Goal: Task Accomplishment & Management: Manage account settings

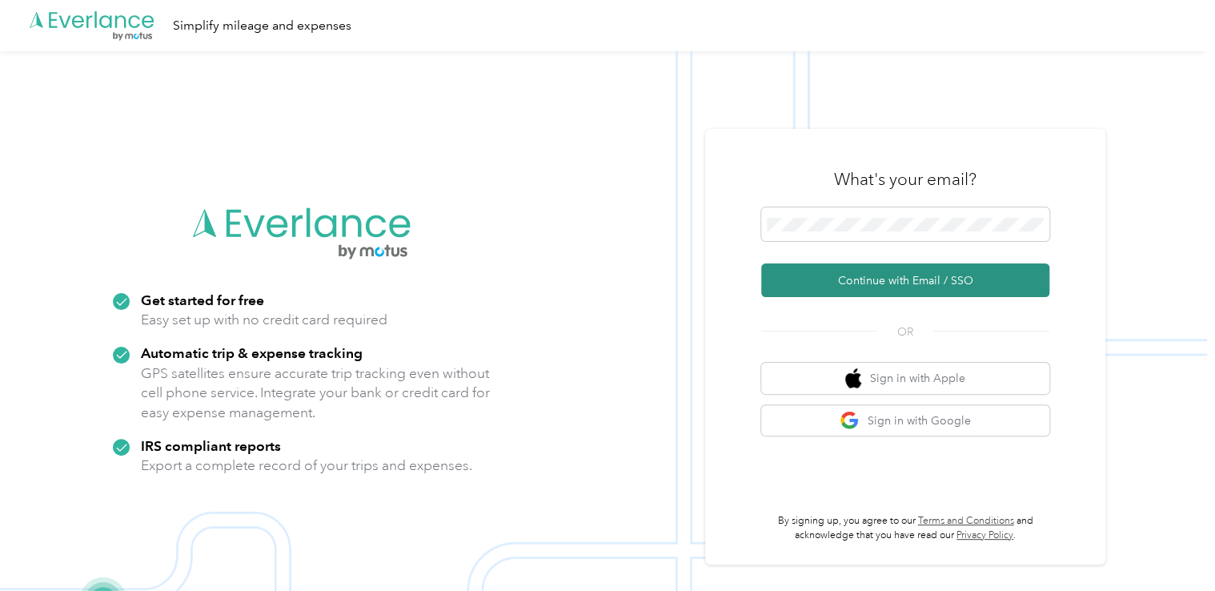
click at [845, 271] on button "Continue with Email / SSO" at bounding box center [905, 280] width 288 height 34
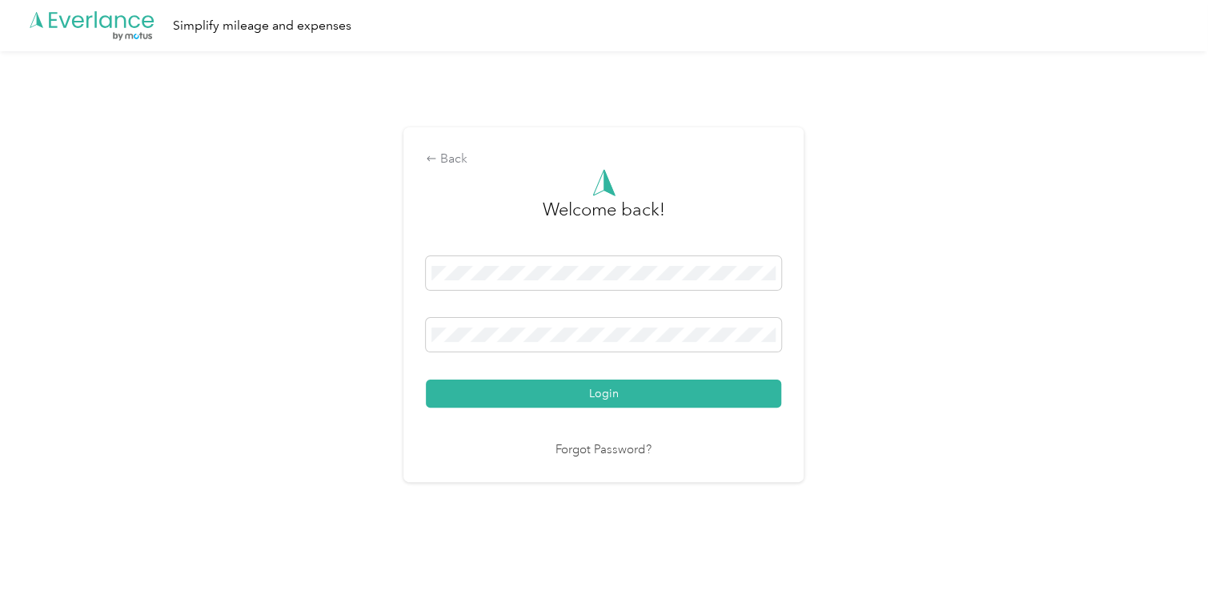
click at [618, 381] on button "Login" at bounding box center [603, 393] width 355 height 28
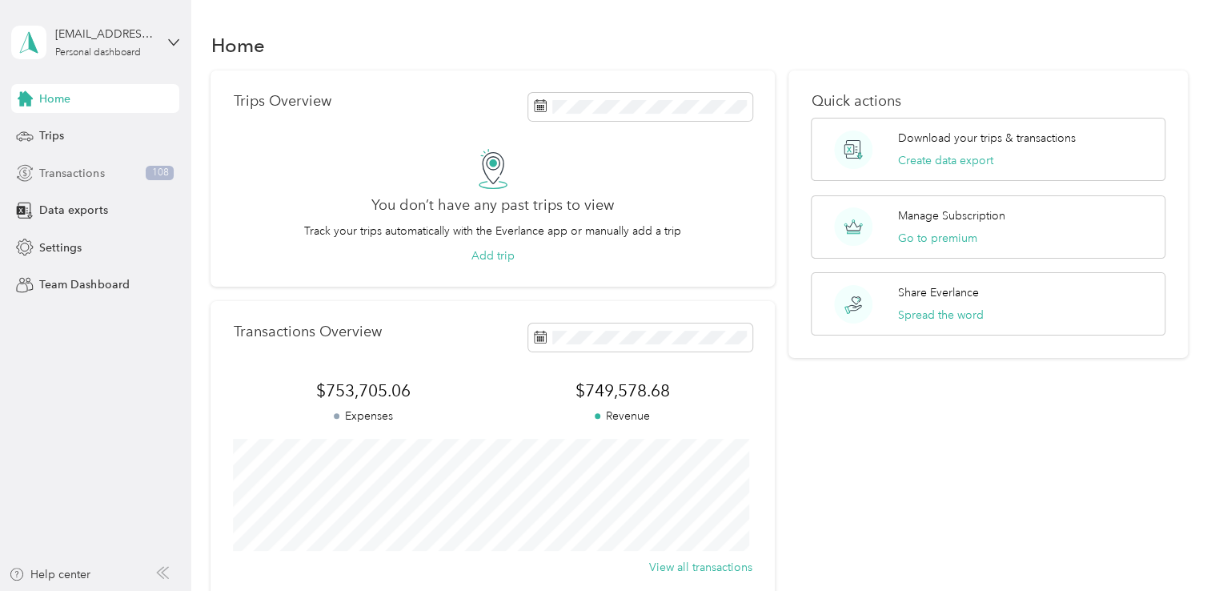
click at [118, 175] on div "Transactions 108" at bounding box center [95, 173] width 168 height 29
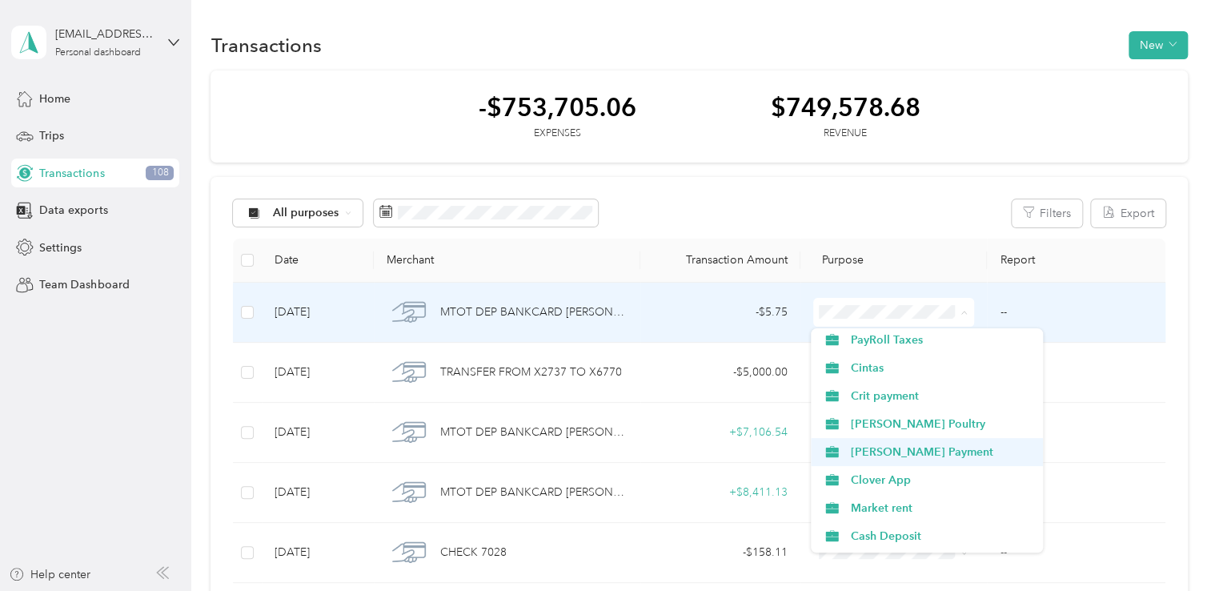
scroll to position [320, 0]
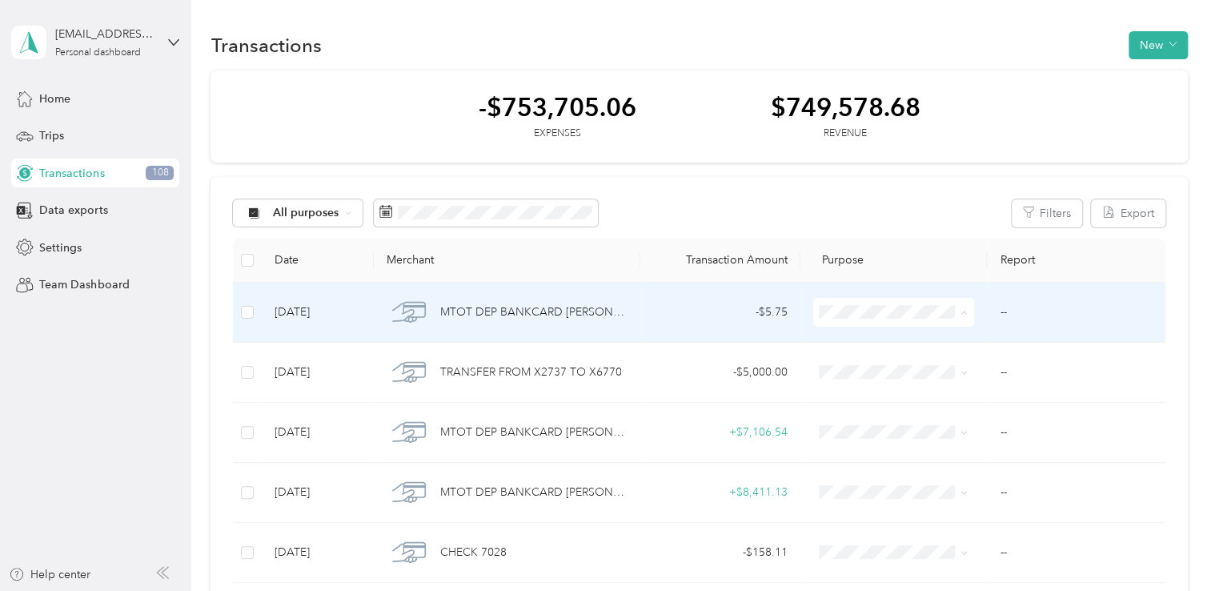
click at [904, 447] on li "Clover App" at bounding box center [927, 442] width 233 height 28
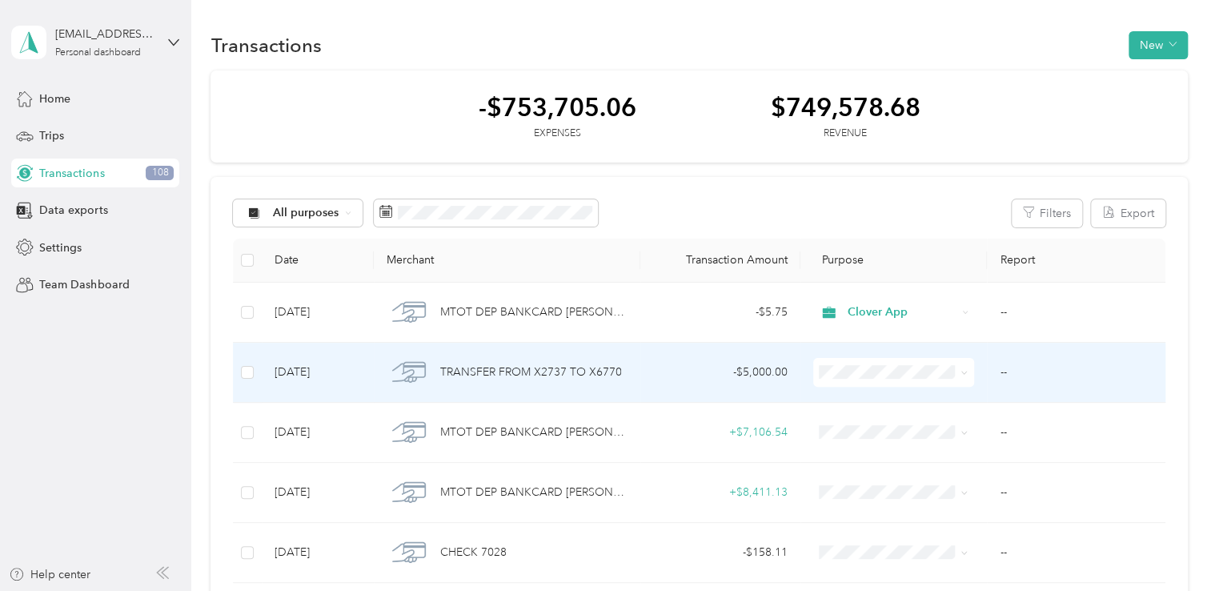
click at [884, 223] on li "[PERSON_NAME] Payment" at bounding box center [927, 213] width 233 height 28
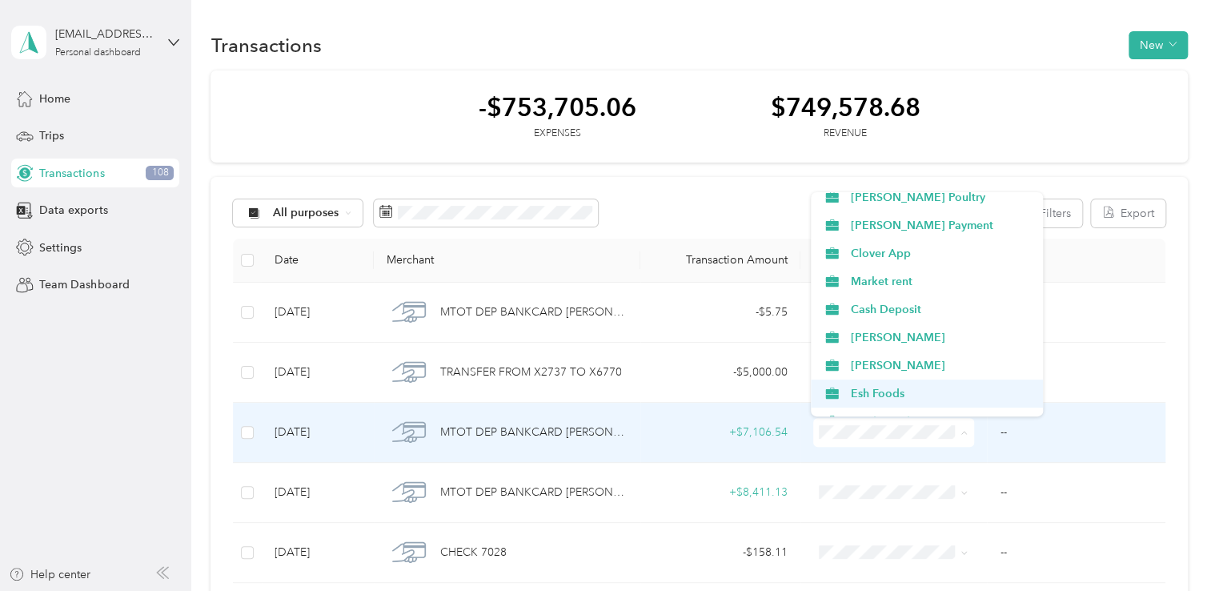
scroll to position [400, 0]
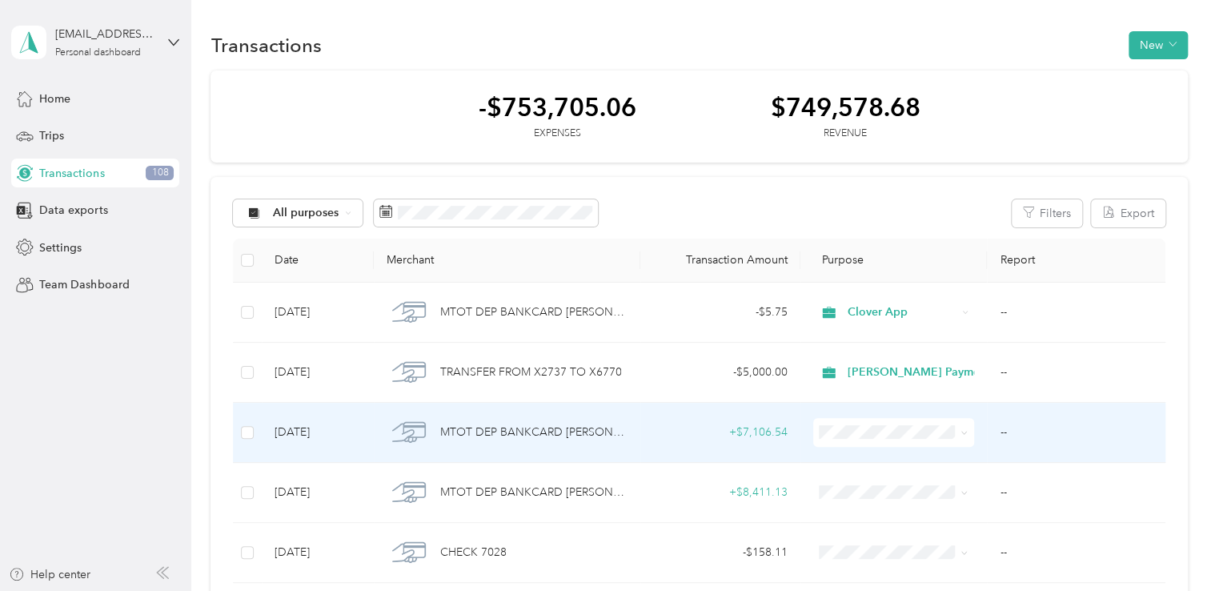
click at [896, 394] on span "Credit card Deposit" at bounding box center [941, 390] width 182 height 17
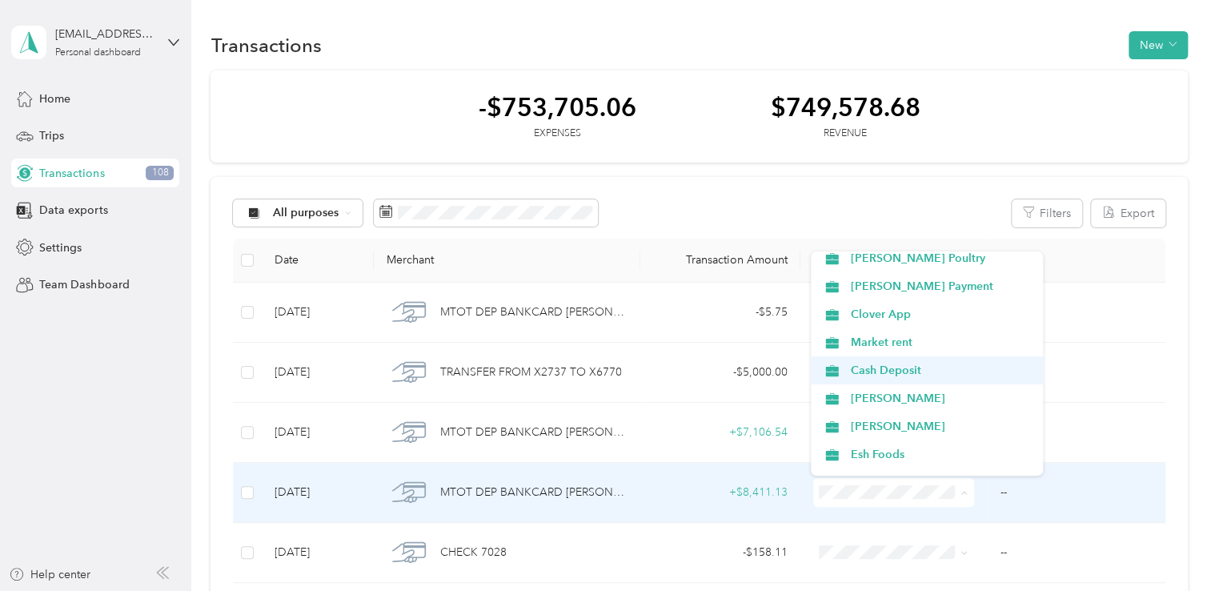
scroll to position [480, 0]
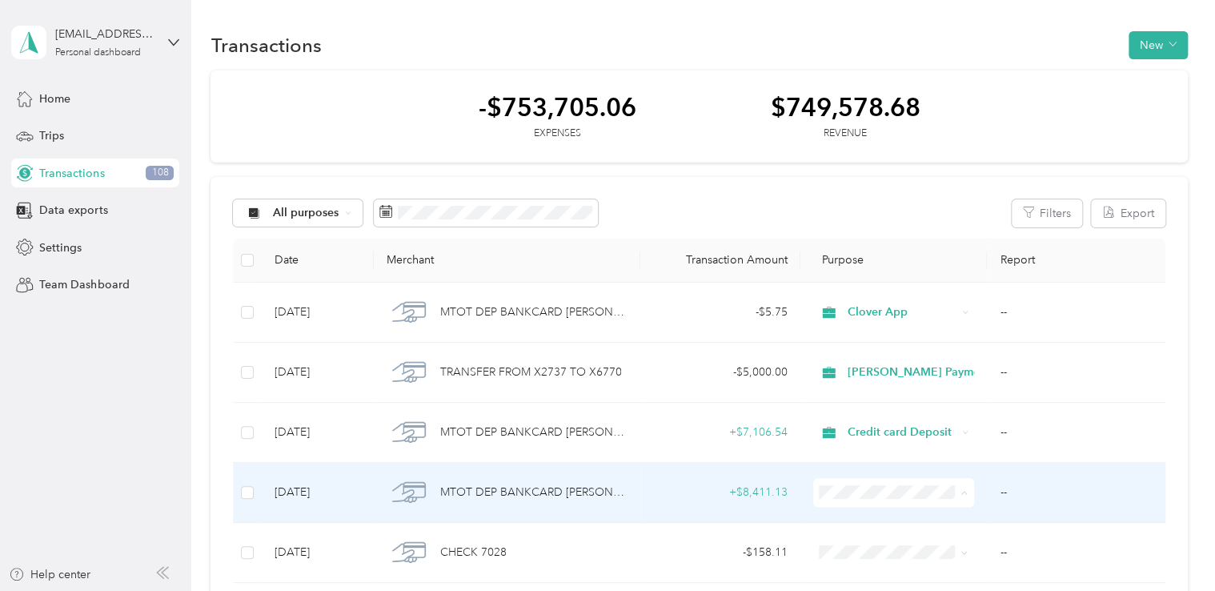
click at [913, 376] on li "Credit card Deposit" at bounding box center [927, 373] width 233 height 28
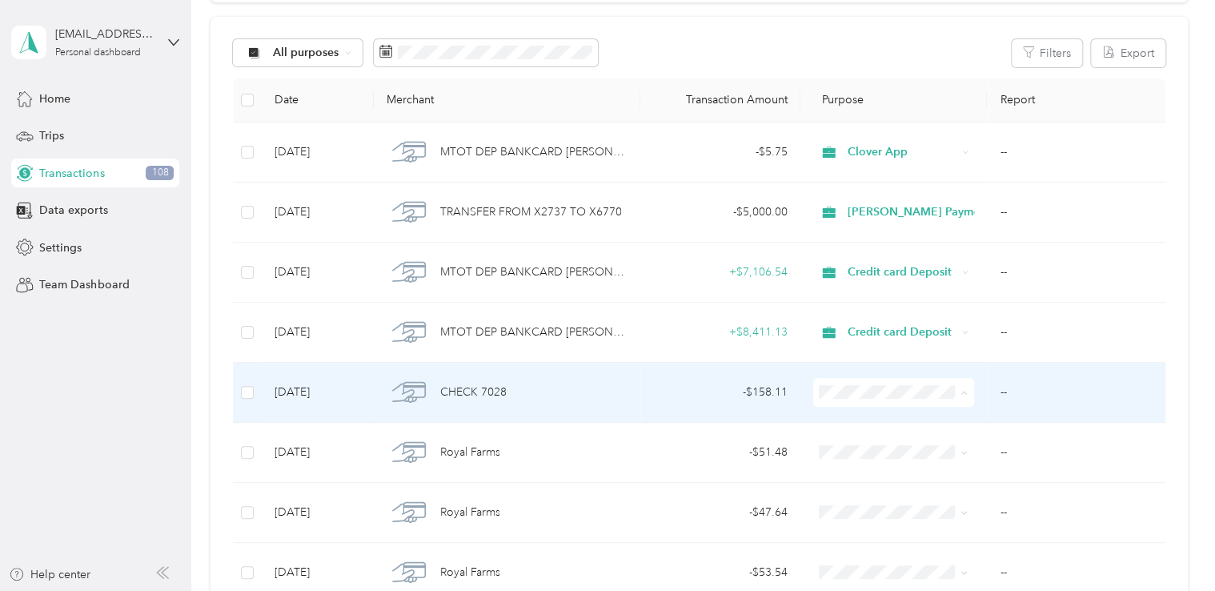
click at [890, 242] on span "Esh Foods" at bounding box center [941, 245] width 182 height 17
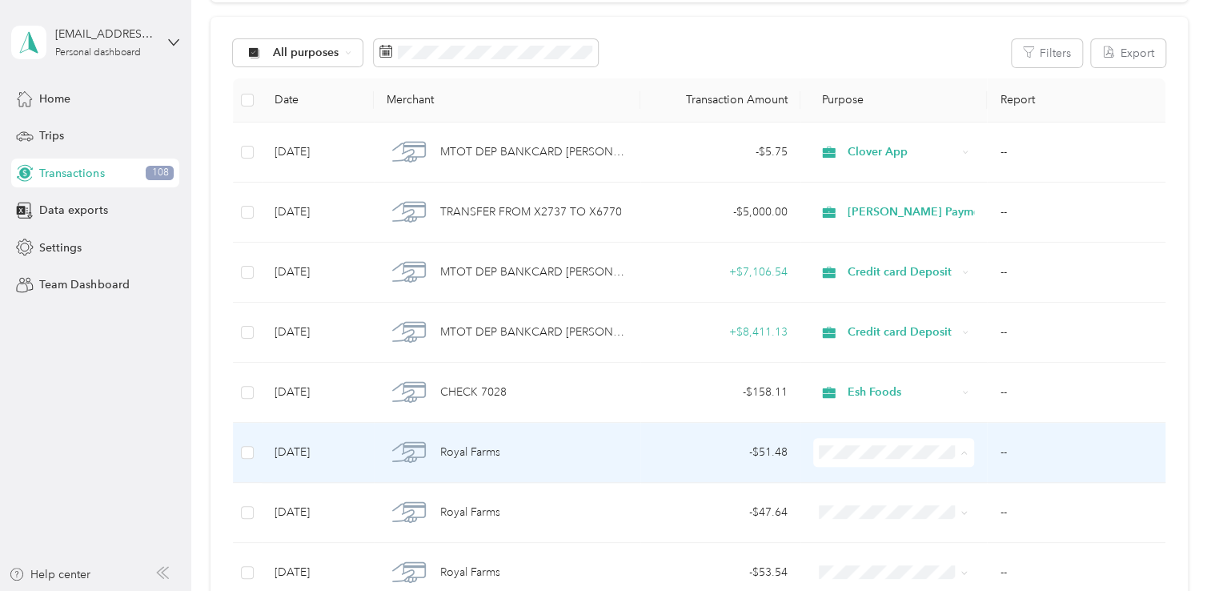
click at [893, 307] on span "Gas" at bounding box center [941, 309] width 182 height 17
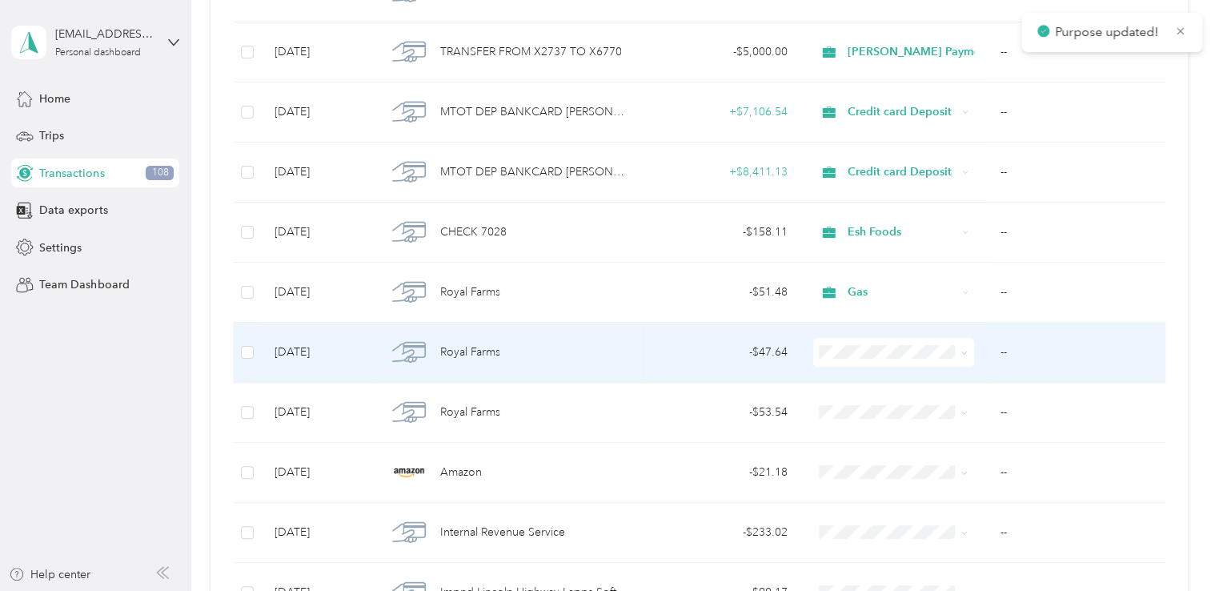
scroll to position [400, 0]
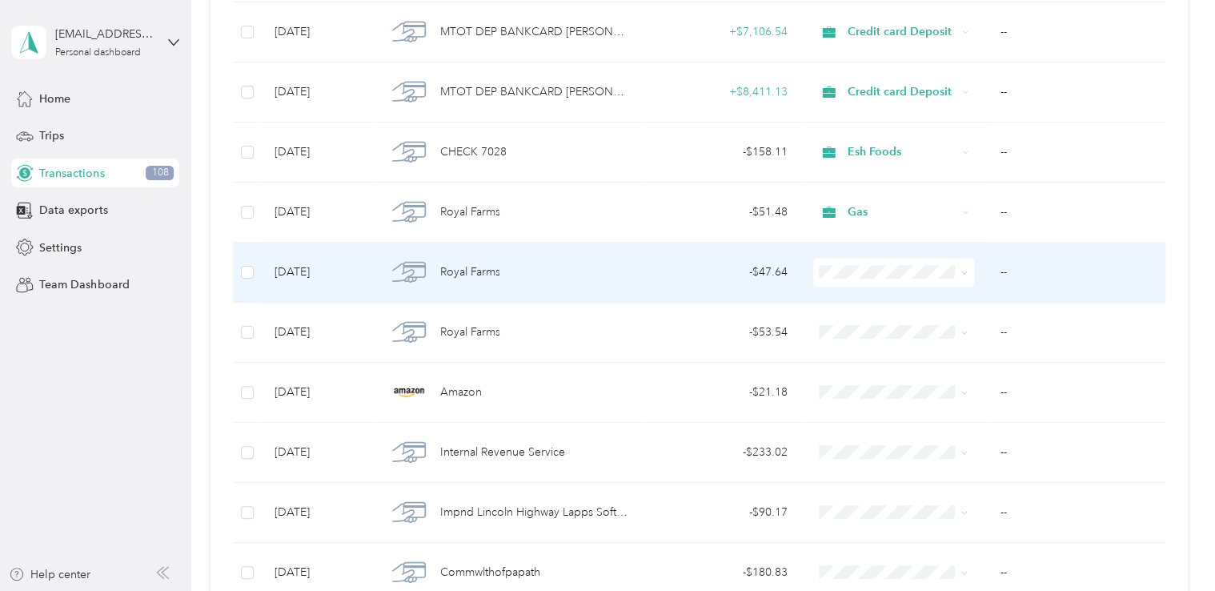
click at [891, 379] on span "Gas" at bounding box center [941, 384] width 182 height 17
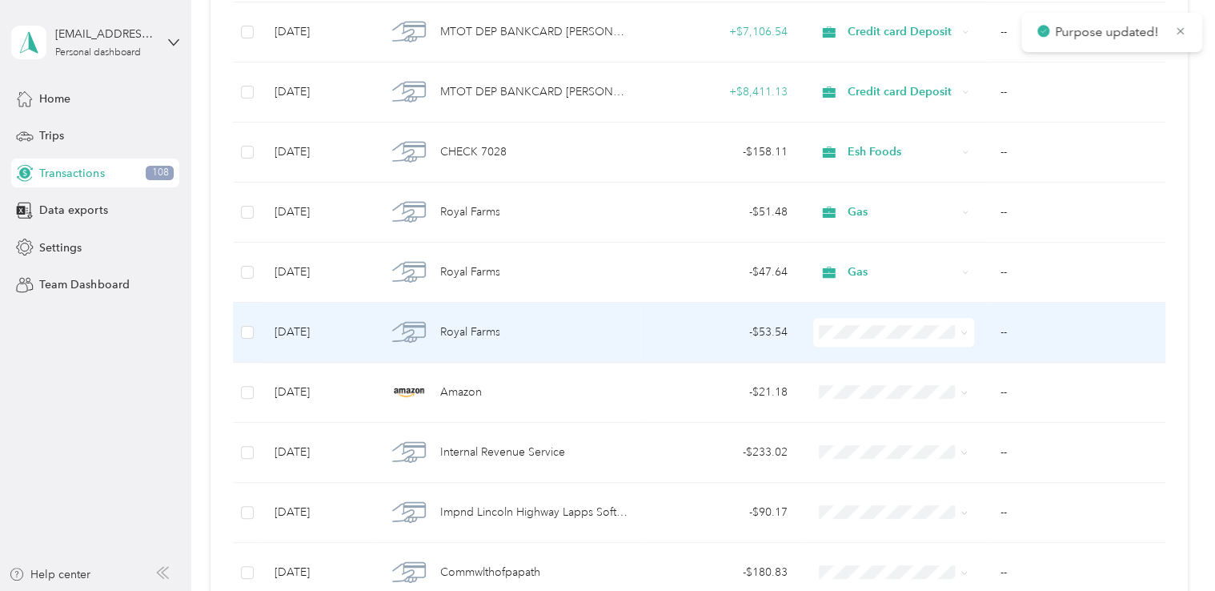
click at [897, 339] on span at bounding box center [893, 332] width 161 height 29
click at [867, 441] on span "Gas" at bounding box center [941, 445] width 182 height 17
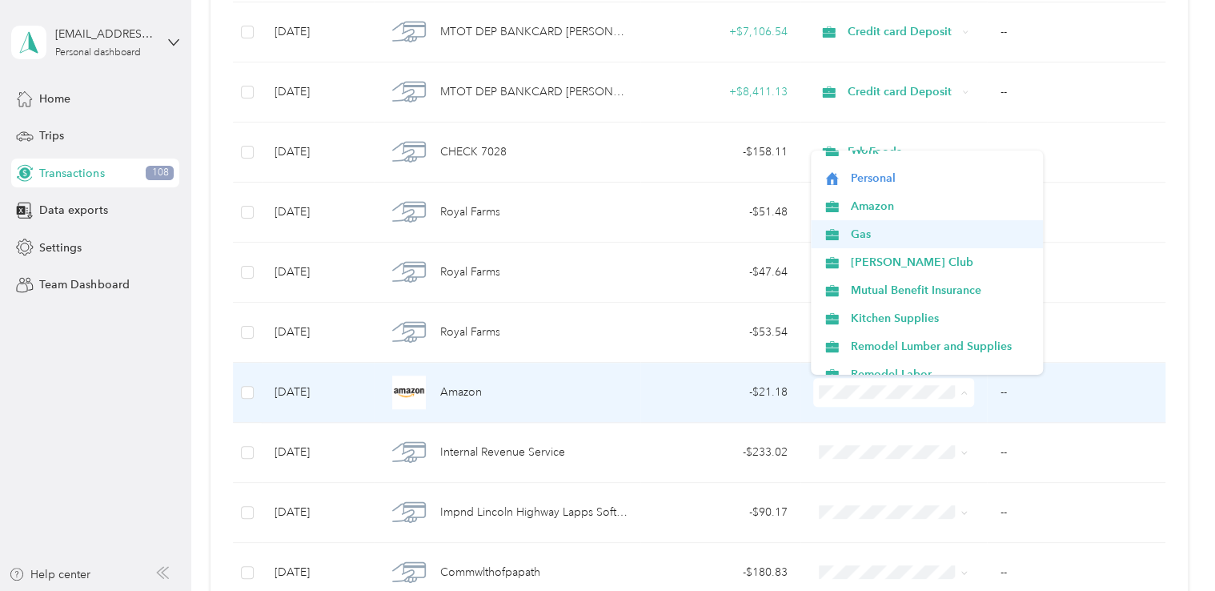
scroll to position [0, 0]
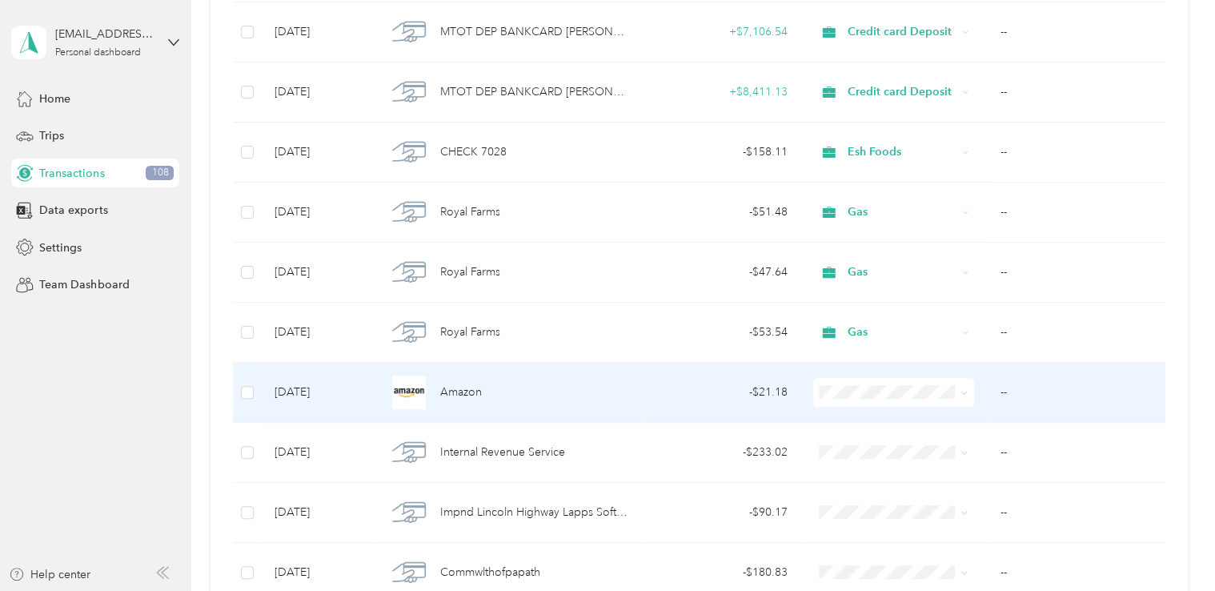
click at [885, 274] on span "[PERSON_NAME] Club" at bounding box center [941, 276] width 182 height 17
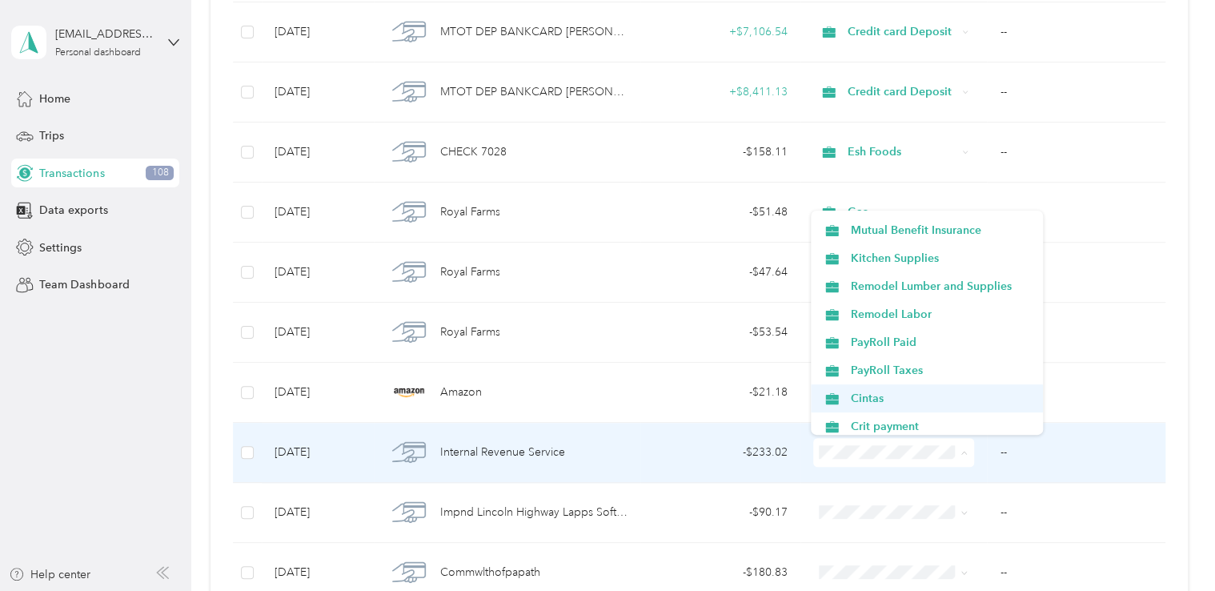
scroll to position [160, 0]
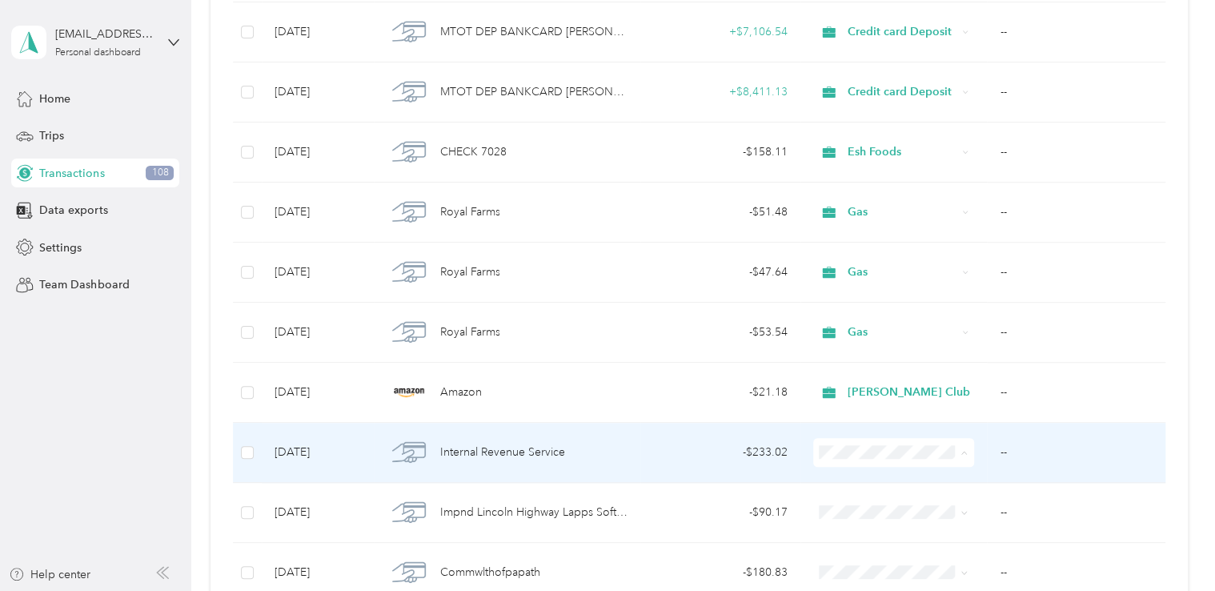
click at [892, 344] on span "PayRoll Taxes" at bounding box center [941, 344] width 182 height 17
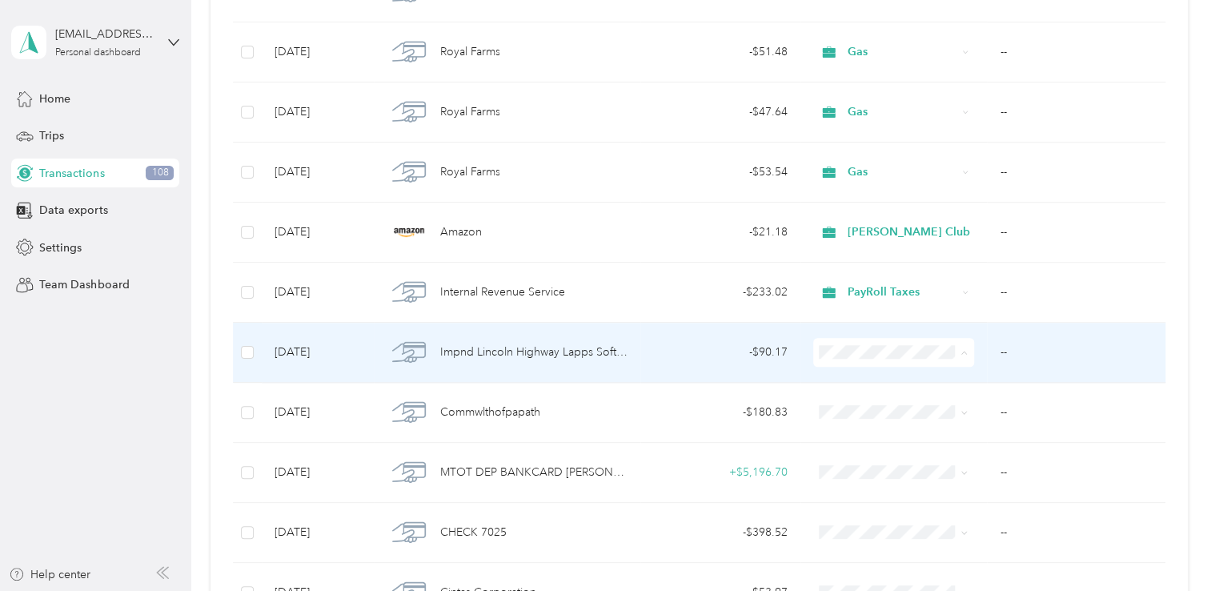
click at [897, 501] on span "PayRoll Taxes" at bounding box center [941, 500] width 182 height 17
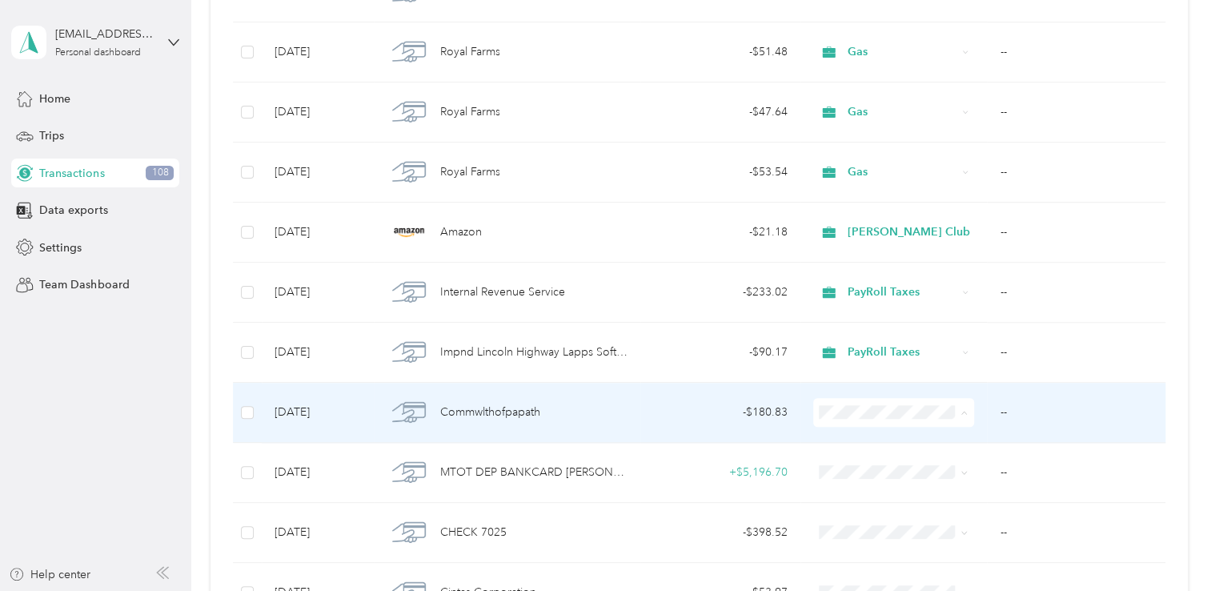
click at [893, 308] on span "PayRoll Taxes" at bounding box center [941, 304] width 182 height 17
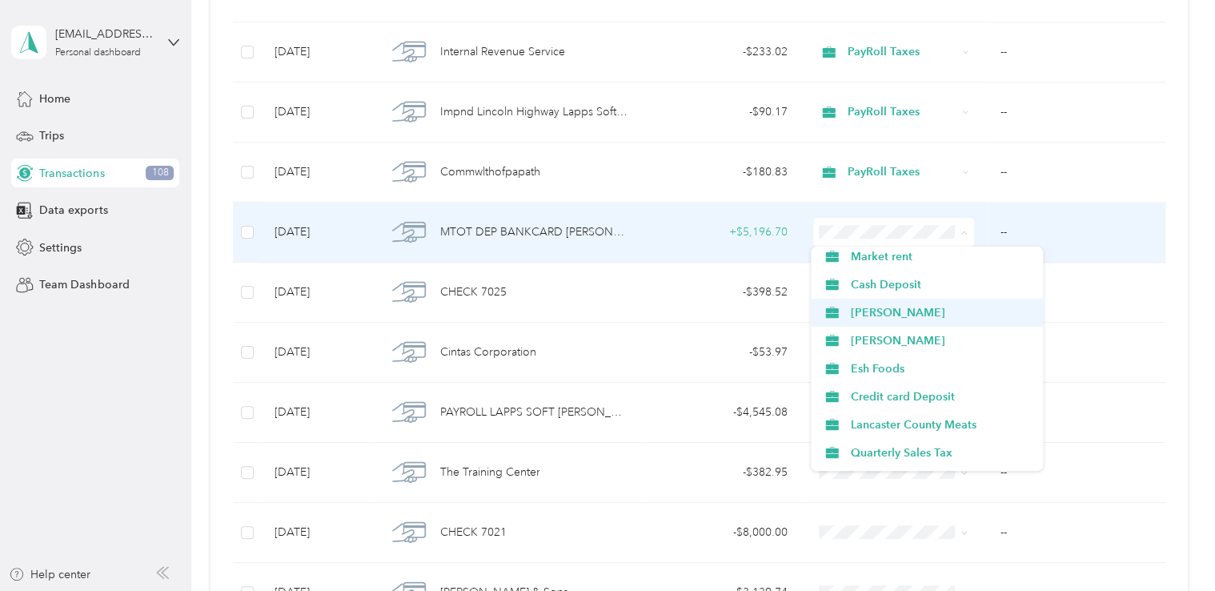
scroll to position [480, 0]
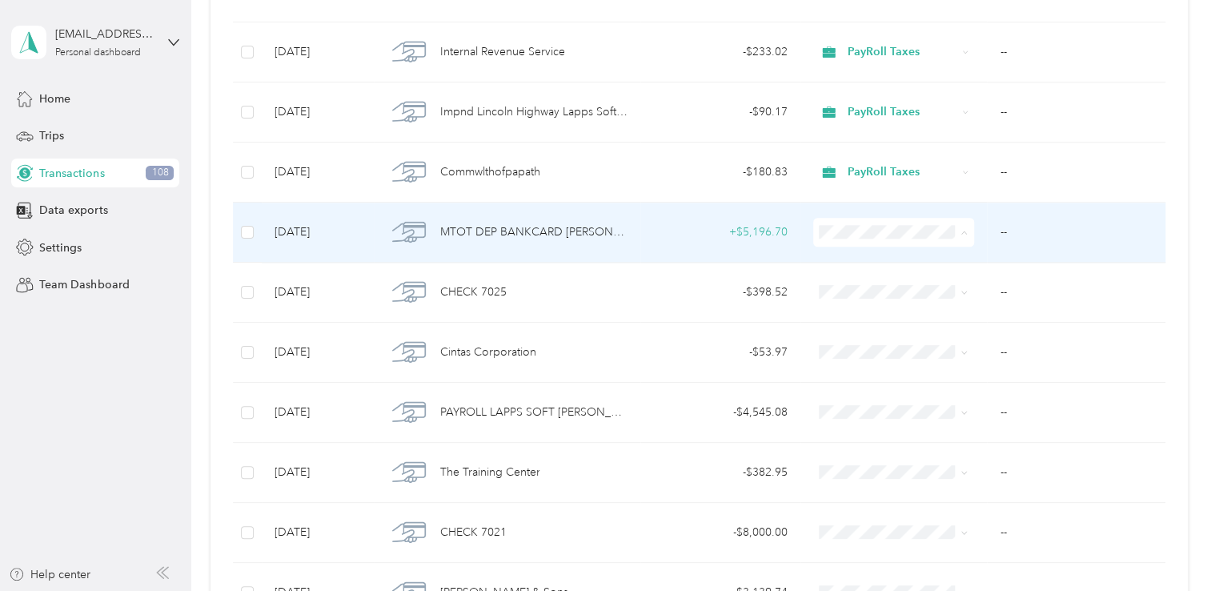
click at [881, 371] on li "Credit card Deposit" at bounding box center [927, 369] width 233 height 28
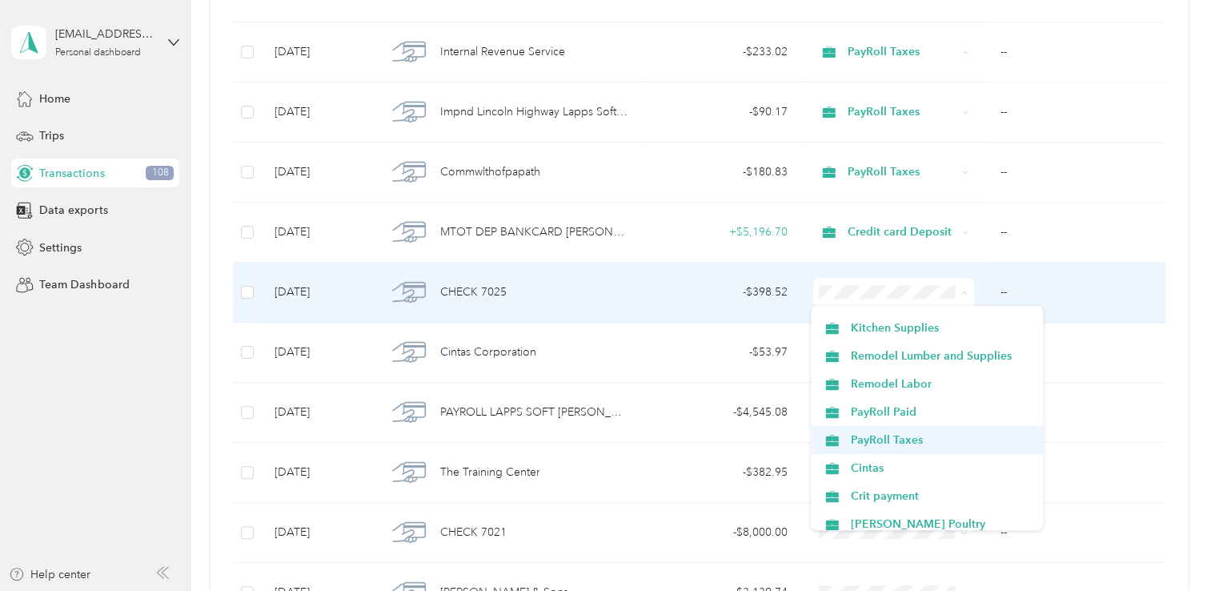
scroll to position [240, 0]
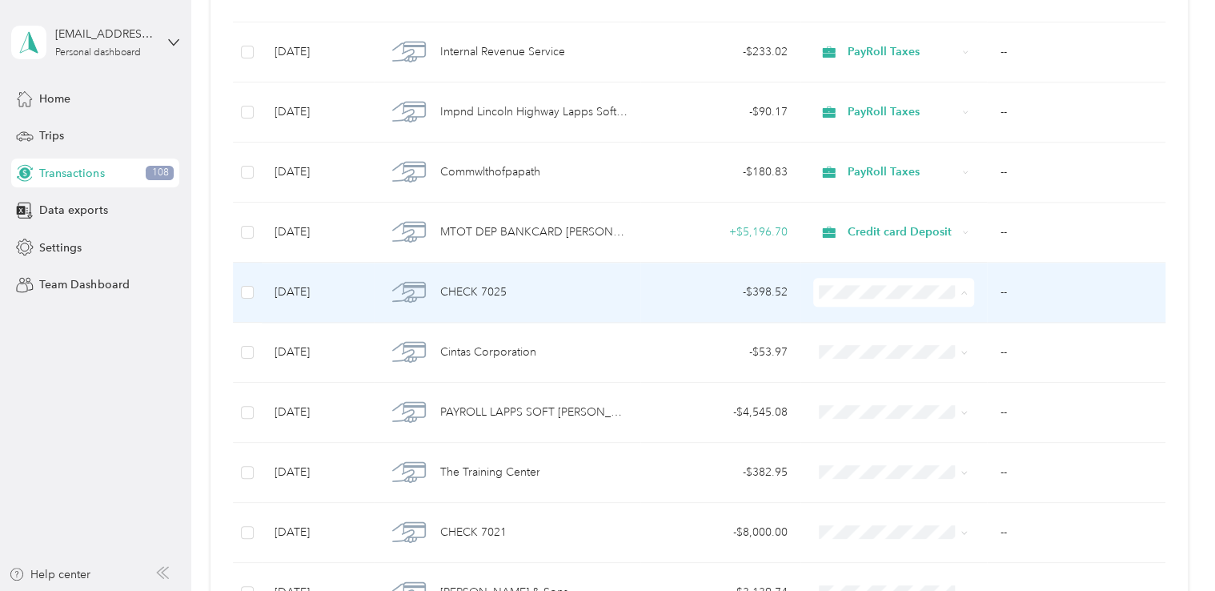
click at [917, 440] on span "[PERSON_NAME] Poultry" at bounding box center [941, 443] width 182 height 17
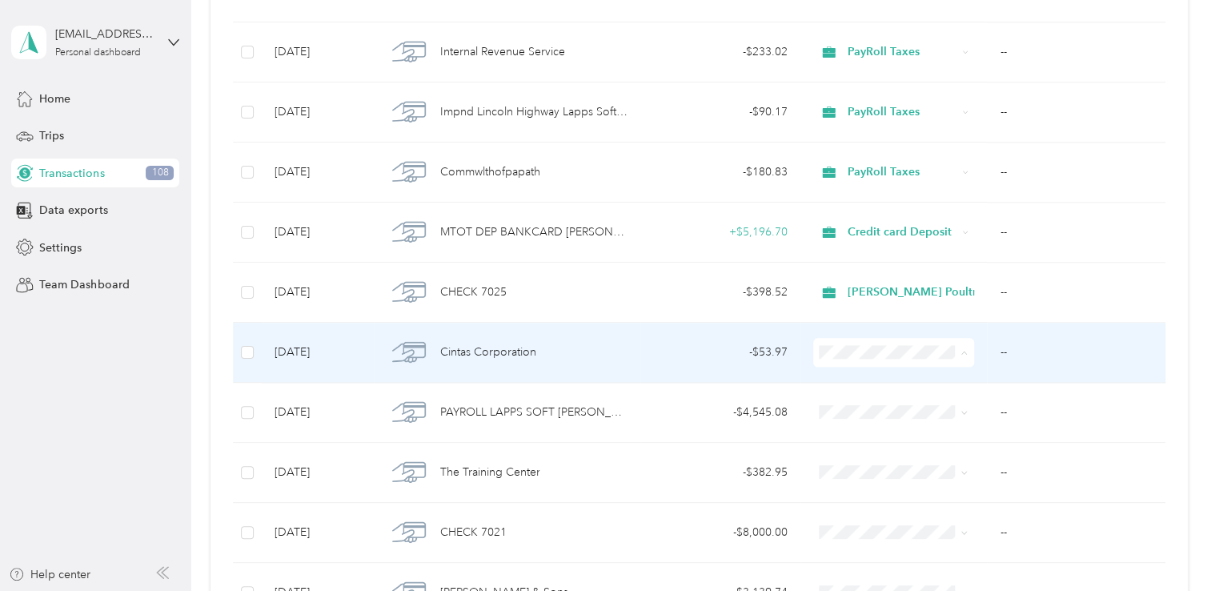
click at [883, 443] on span "Cintas" at bounding box center [941, 447] width 182 height 17
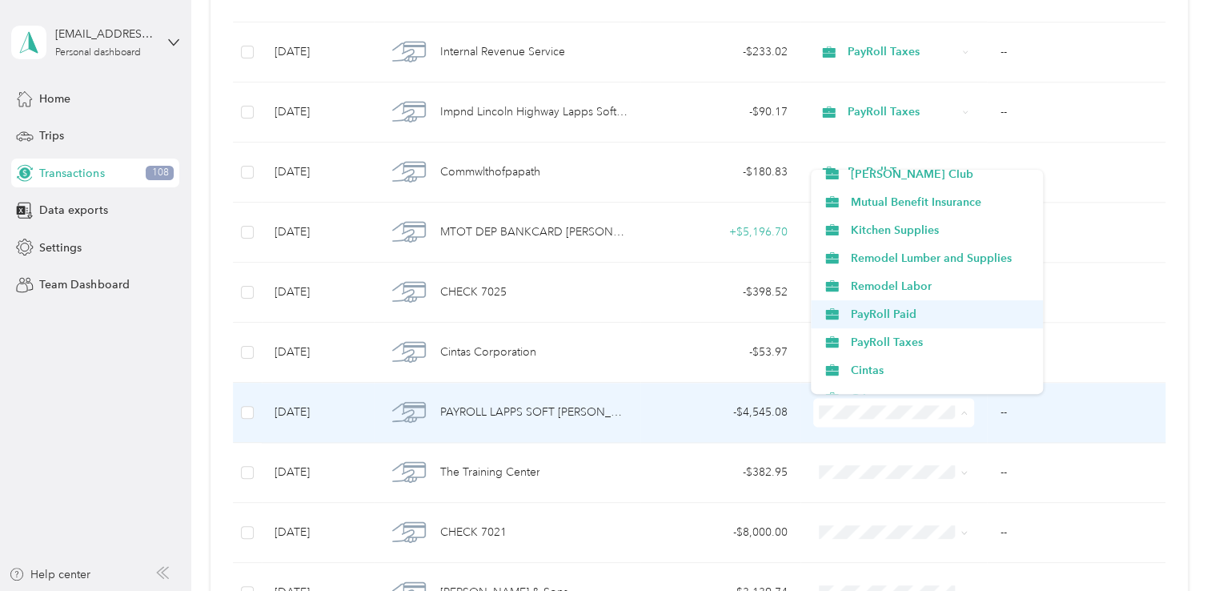
scroll to position [80, 0]
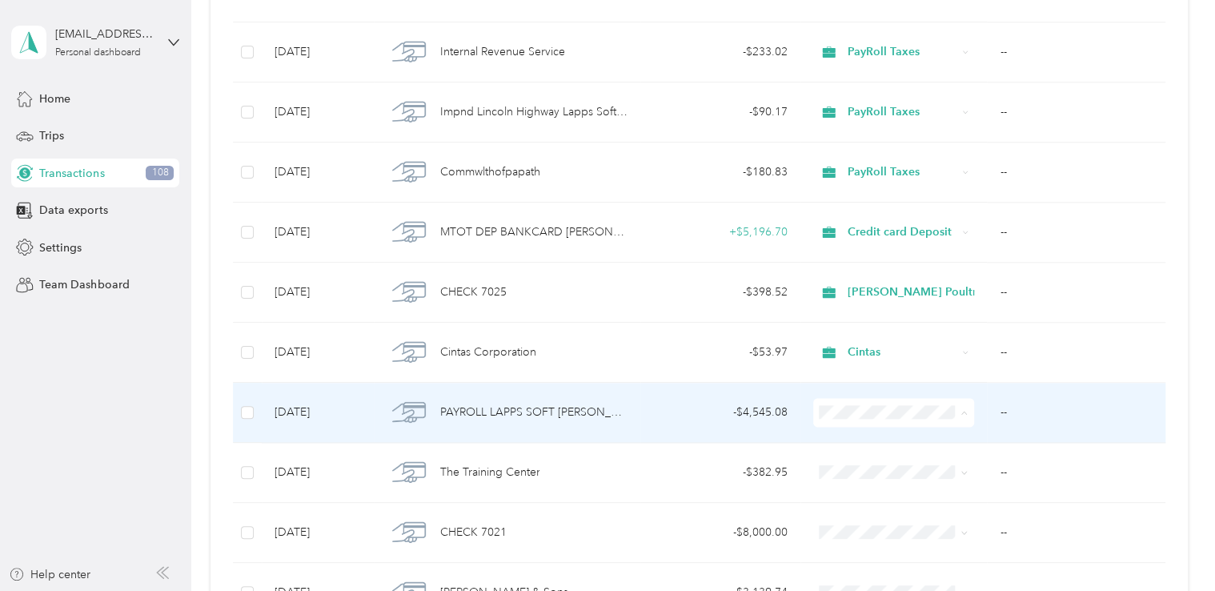
click at [893, 351] on span "PayRoll Paid" at bounding box center [941, 355] width 182 height 17
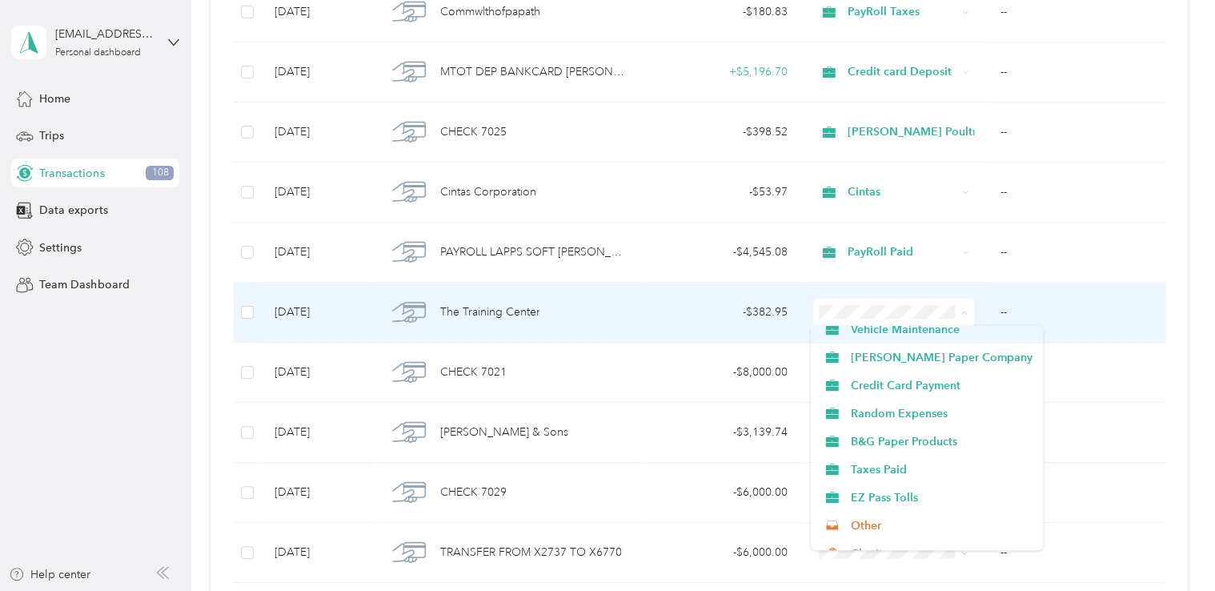
scroll to position [720, 0]
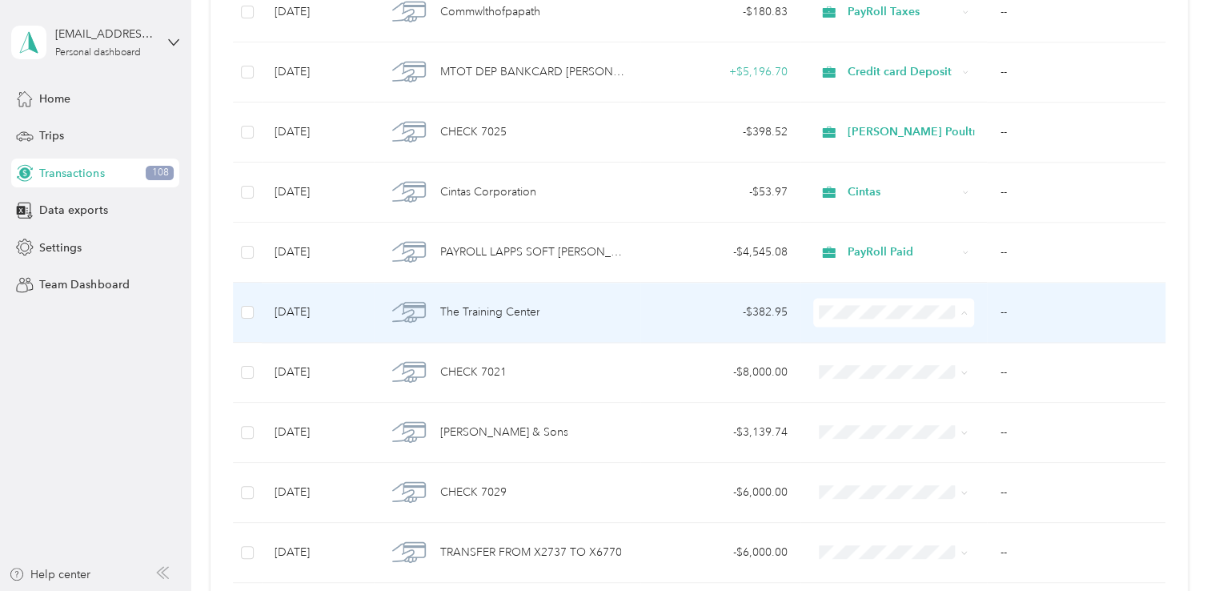
click at [919, 399] on span "Random Expenses" at bounding box center [941, 403] width 182 height 17
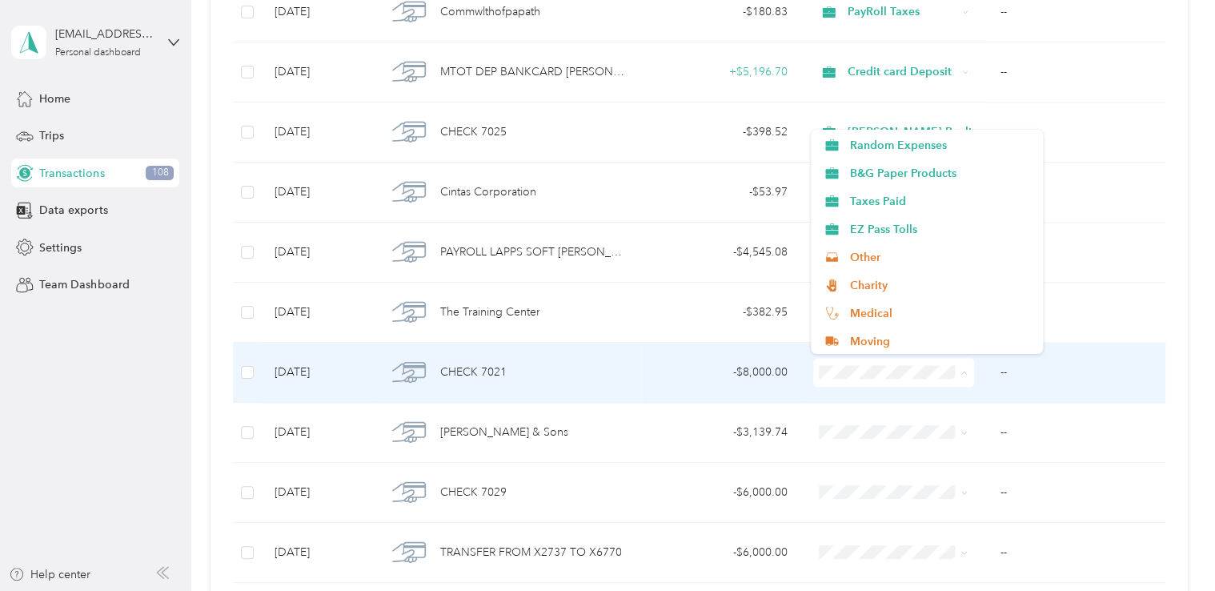
scroll to position [801, 0]
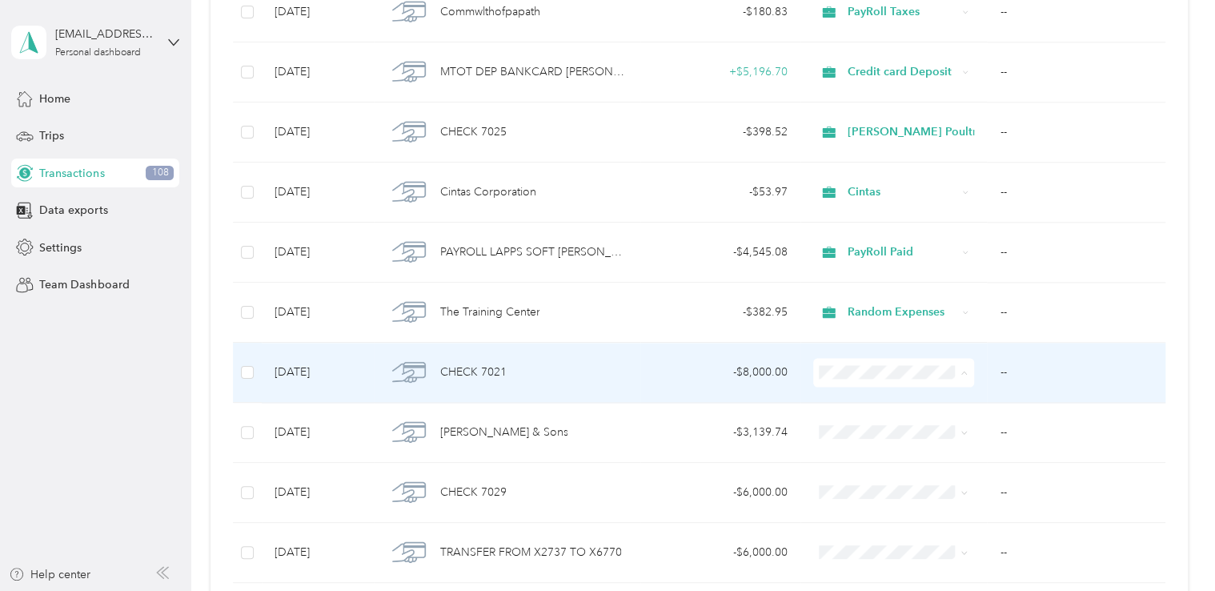
click at [893, 183] on span "Taxes Paid" at bounding box center [941, 183] width 182 height 17
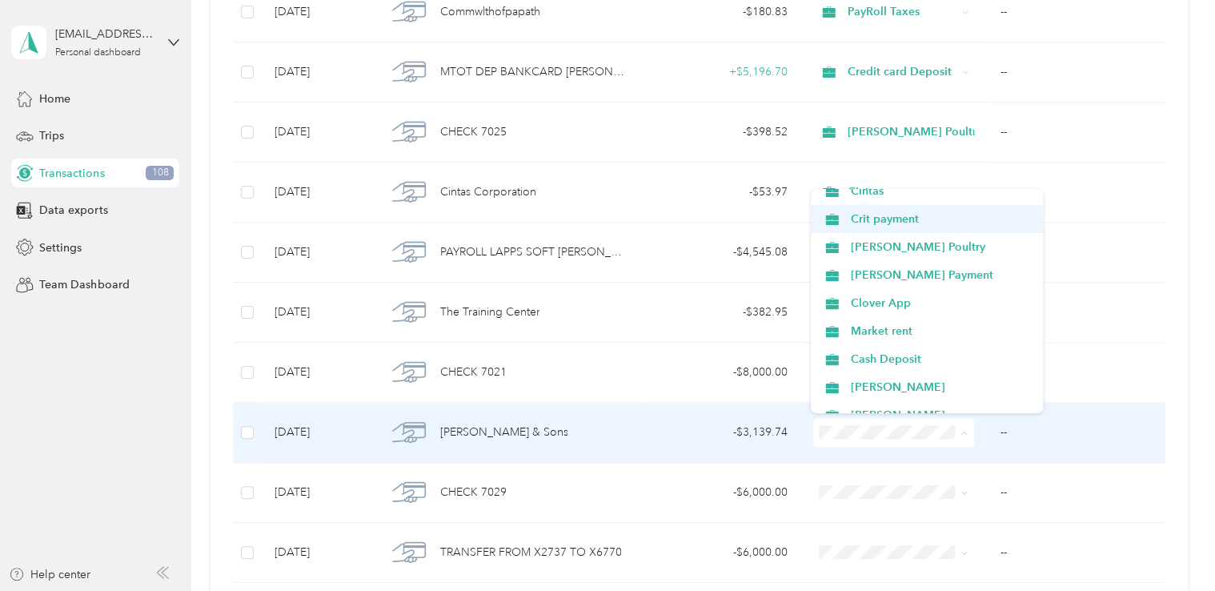
scroll to position [400, 0]
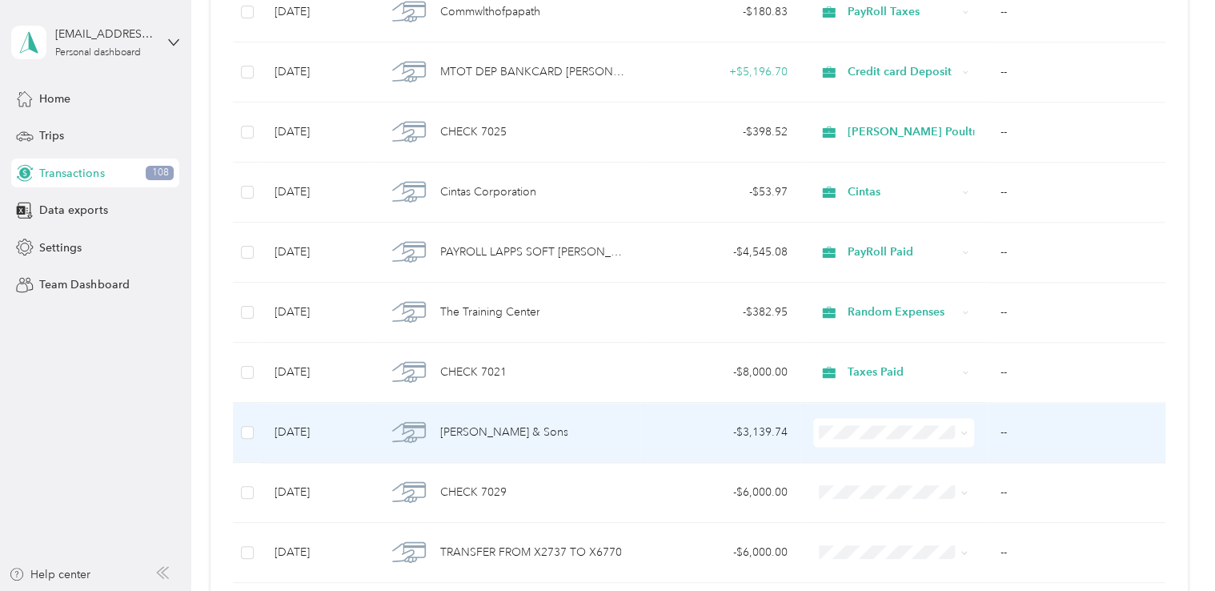
click at [903, 332] on span "[PERSON_NAME]" at bounding box center [941, 332] width 182 height 17
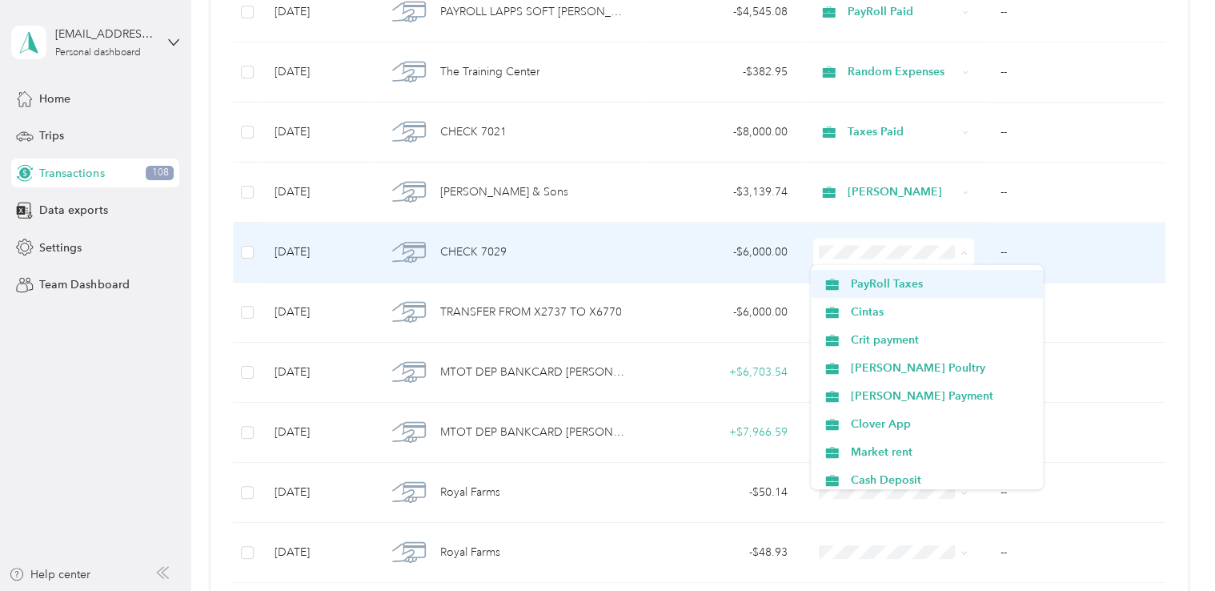
scroll to position [240, 0]
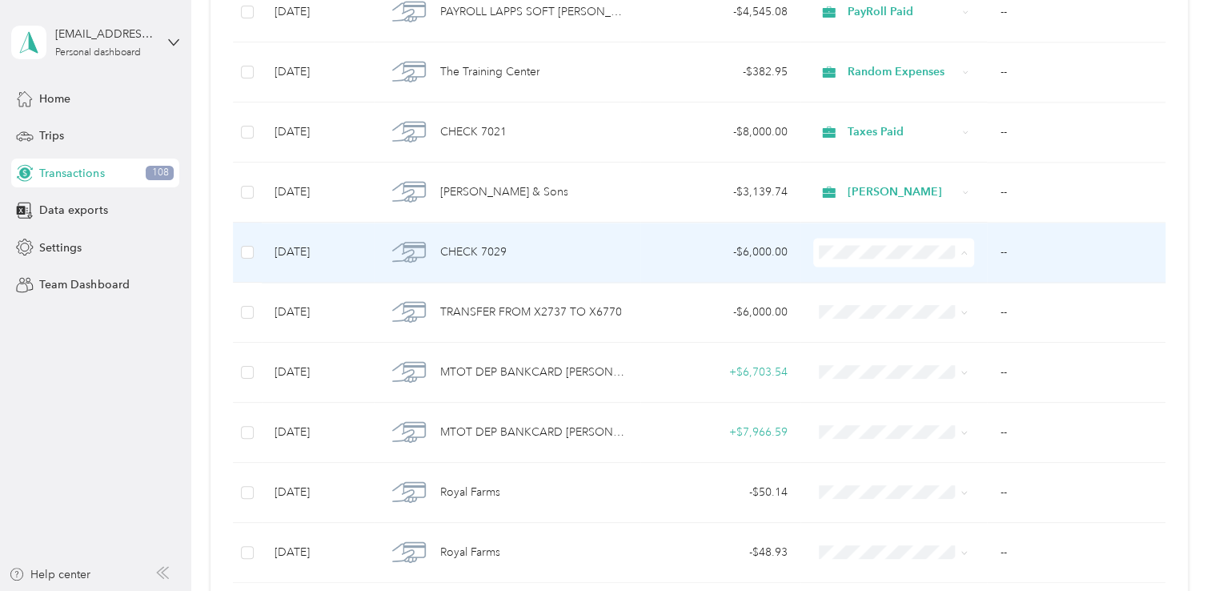
click at [897, 370] on span "Crit payment" at bounding box center [941, 375] width 182 height 17
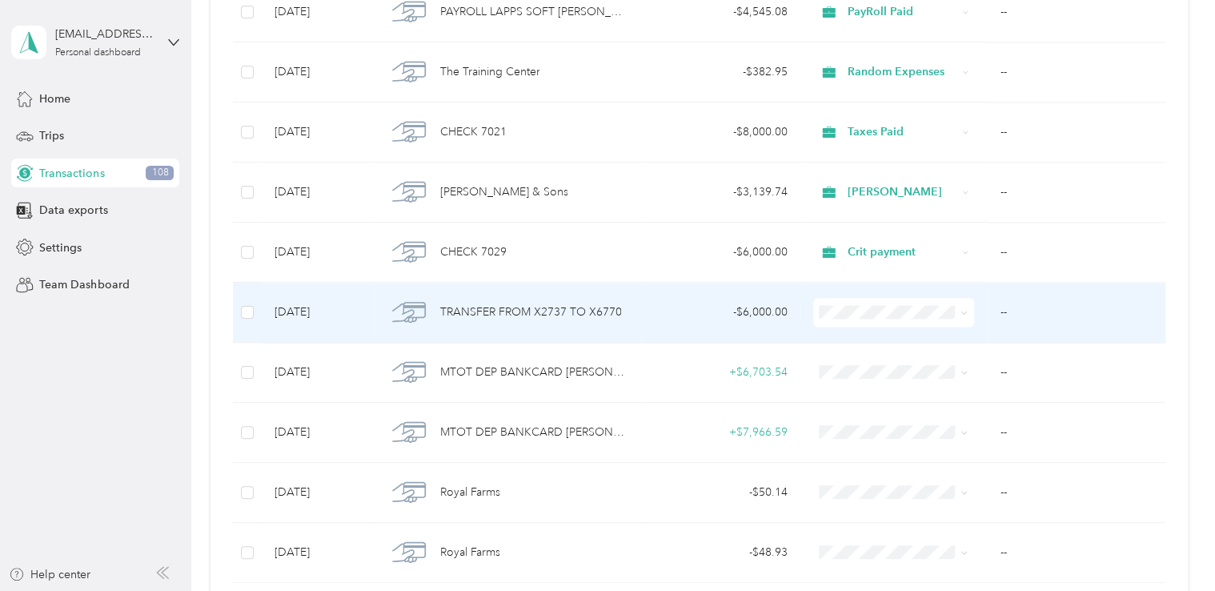
click at [897, 490] on span "[PERSON_NAME] Payment" at bounding box center [941, 490] width 182 height 17
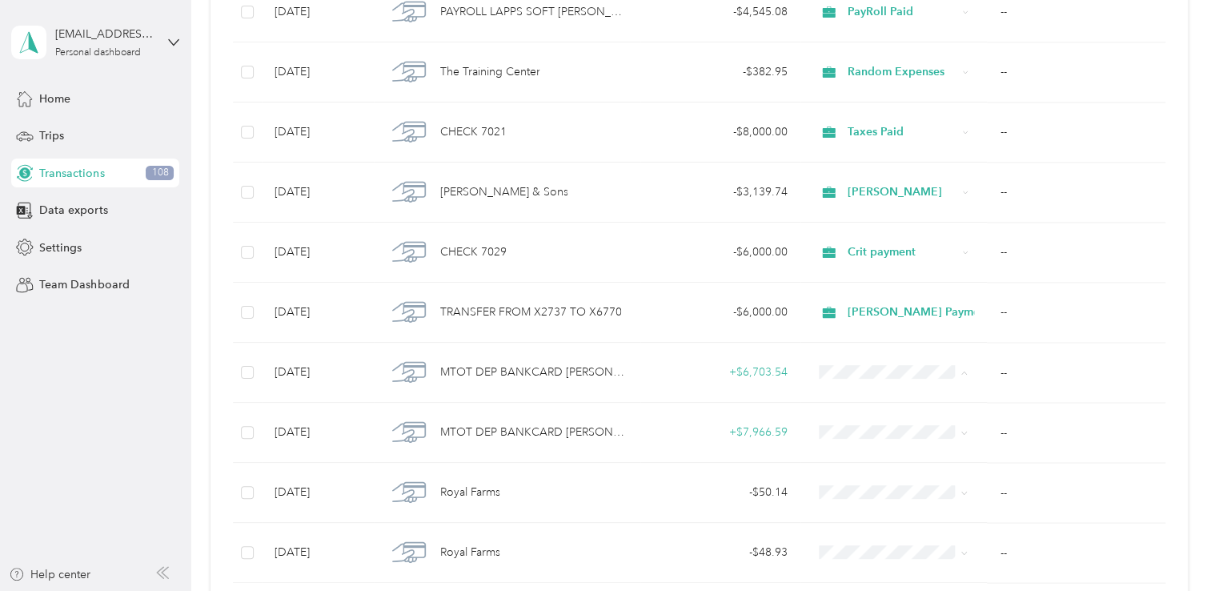
drag, startPoint x: 868, startPoint y: 376, endPoint x: 784, endPoint y: 381, distance: 83.4
click at [784, 381] on td "+ $6,703.54" at bounding box center [720, 373] width 160 height 60
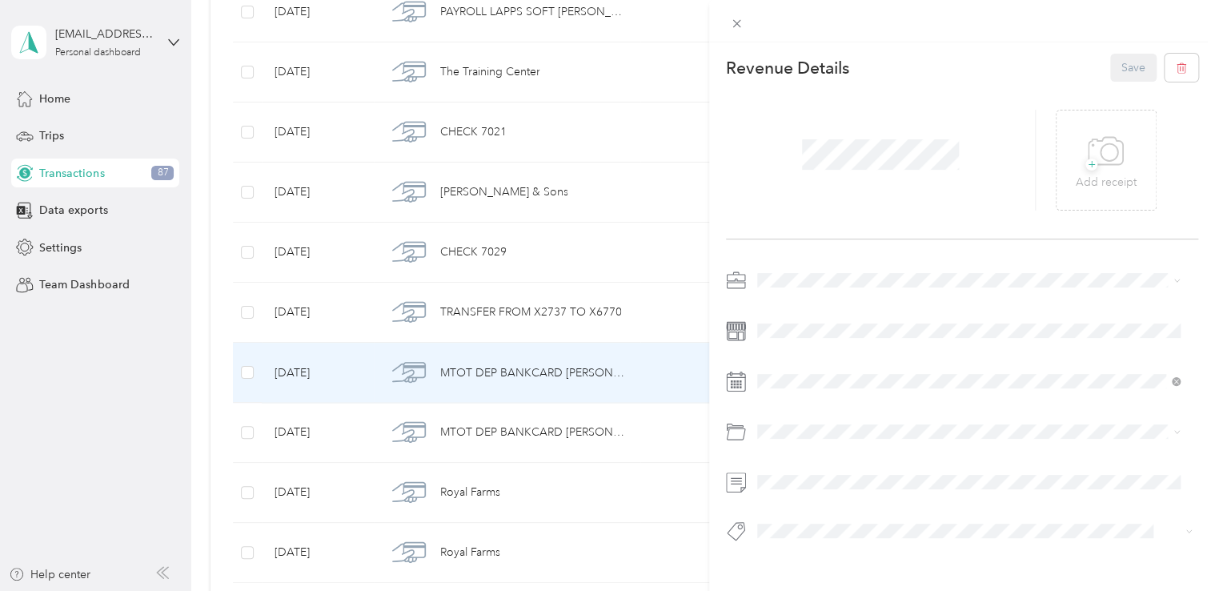
click at [572, 411] on div "This revenue cannot be edited because it is either under review, approved, or p…" at bounding box center [607, 295] width 1215 height 591
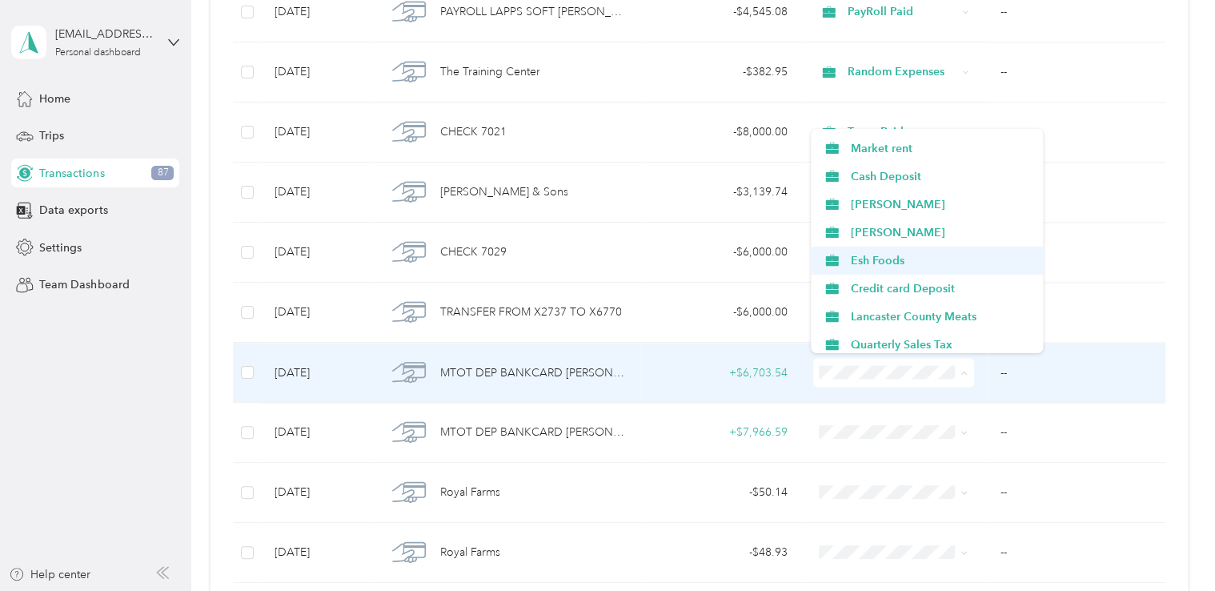
scroll to position [480, 0]
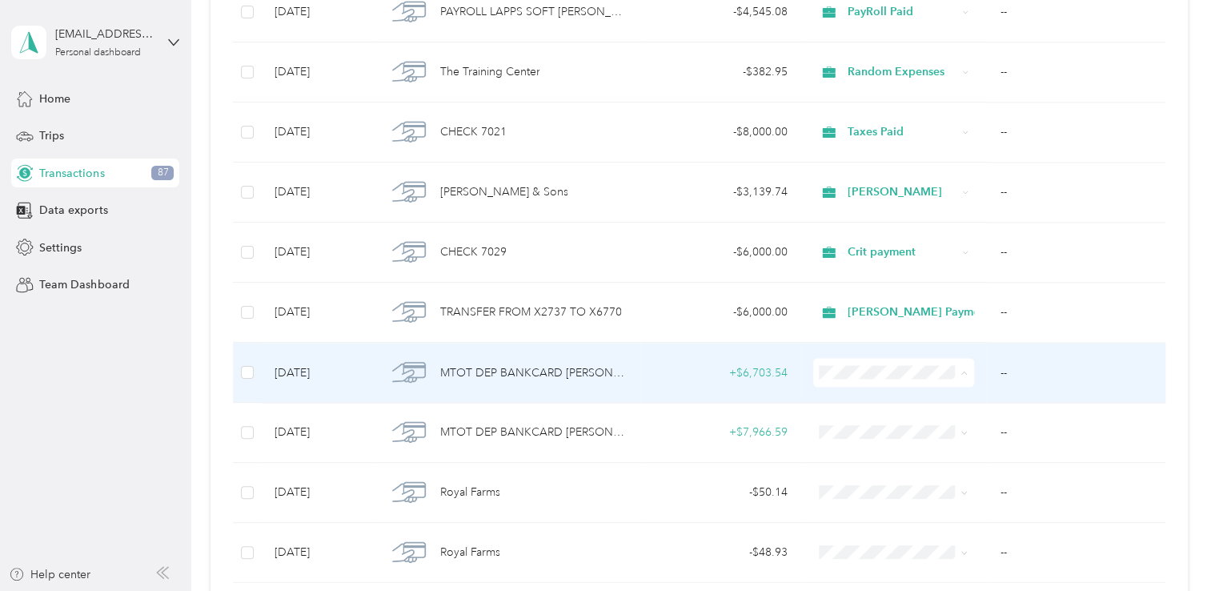
click at [931, 250] on span "Credit card Deposit" at bounding box center [941, 251] width 182 height 17
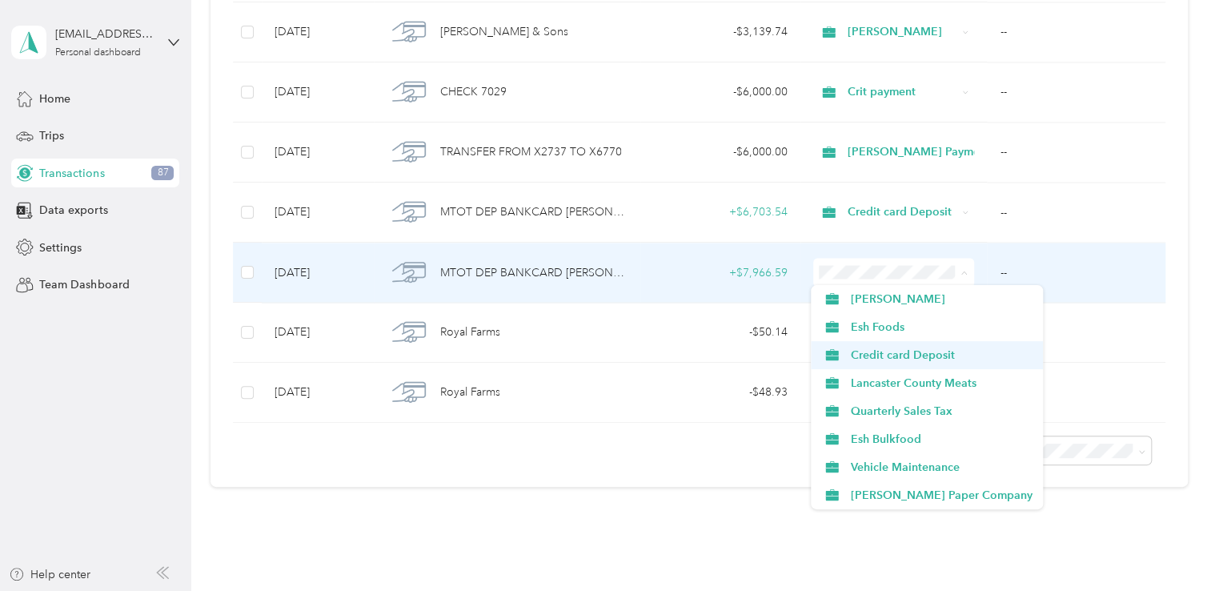
scroll to position [560, 0]
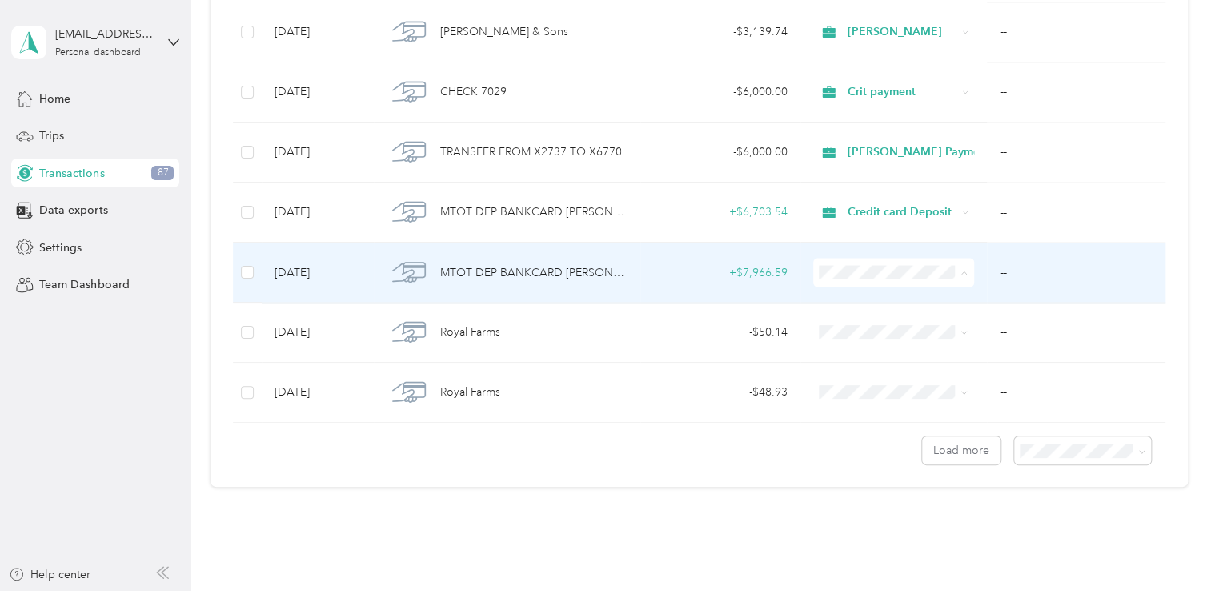
click at [925, 325] on span "Credit card Deposit" at bounding box center [941, 327] width 182 height 17
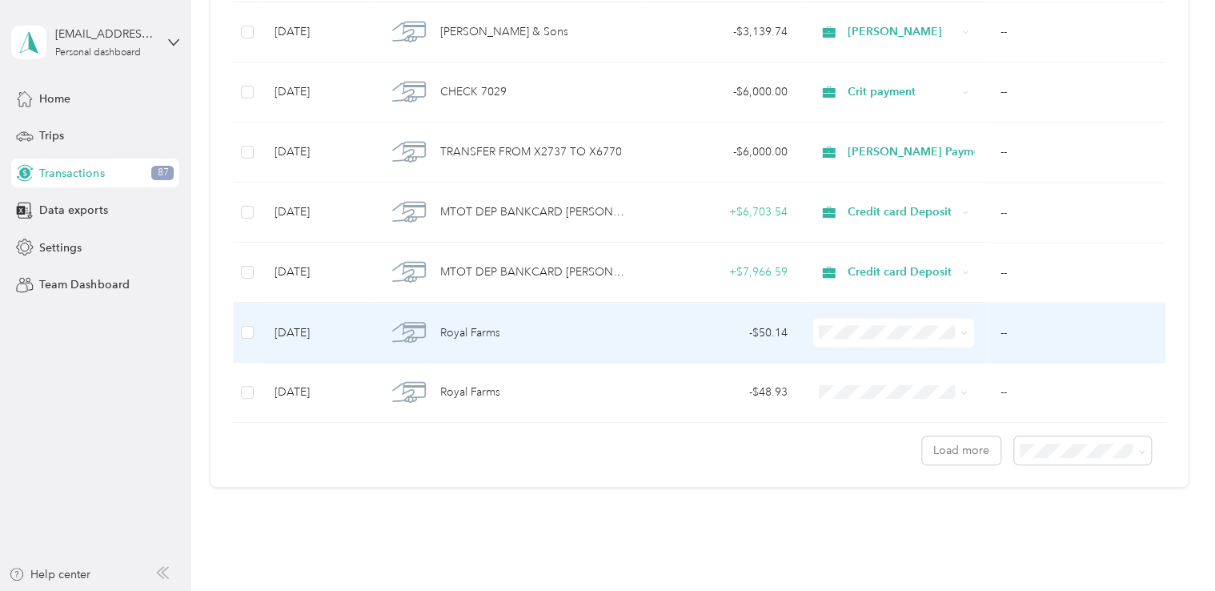
click at [901, 439] on span "Gas" at bounding box center [941, 442] width 182 height 17
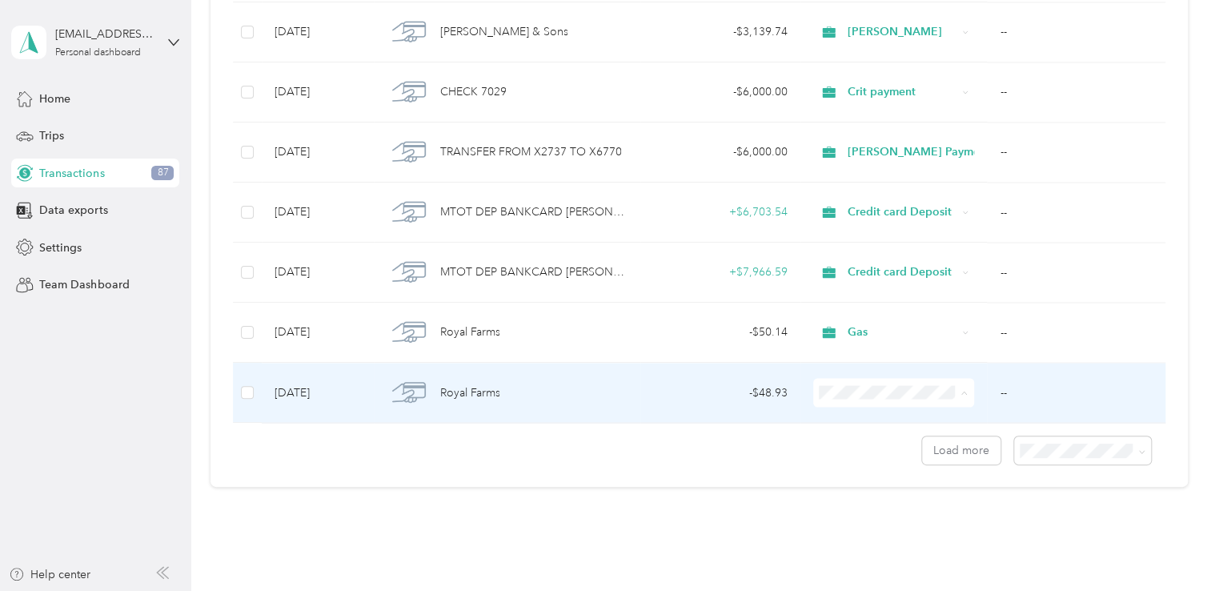
click at [883, 244] on span "Gas" at bounding box center [941, 246] width 182 height 17
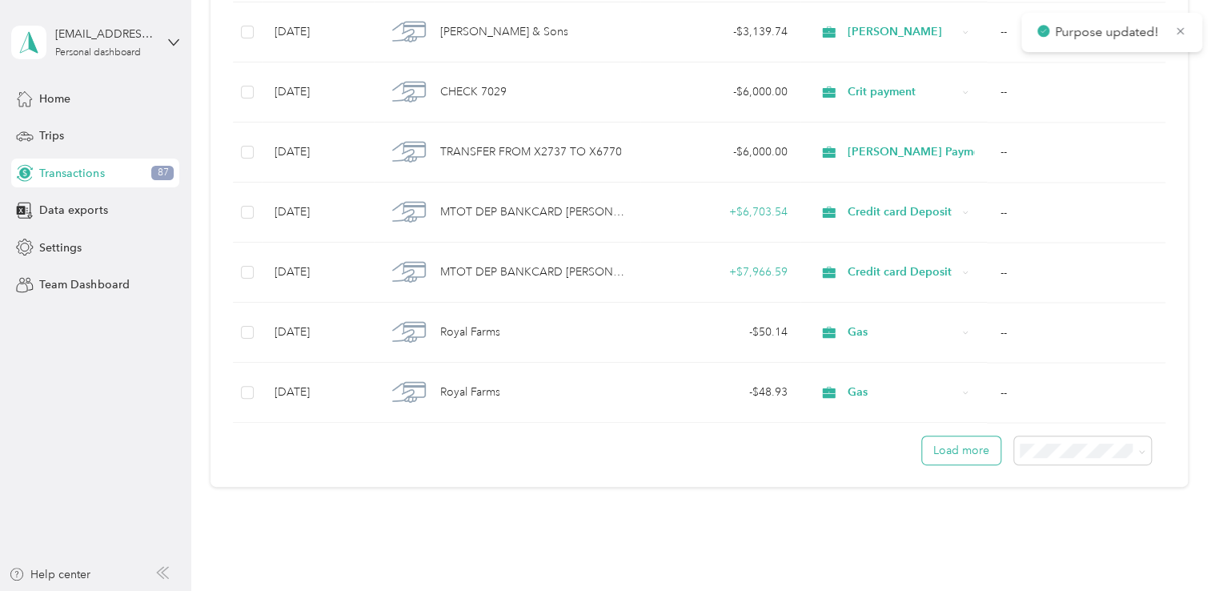
click at [965, 442] on button "Load more" at bounding box center [961, 450] width 78 height 28
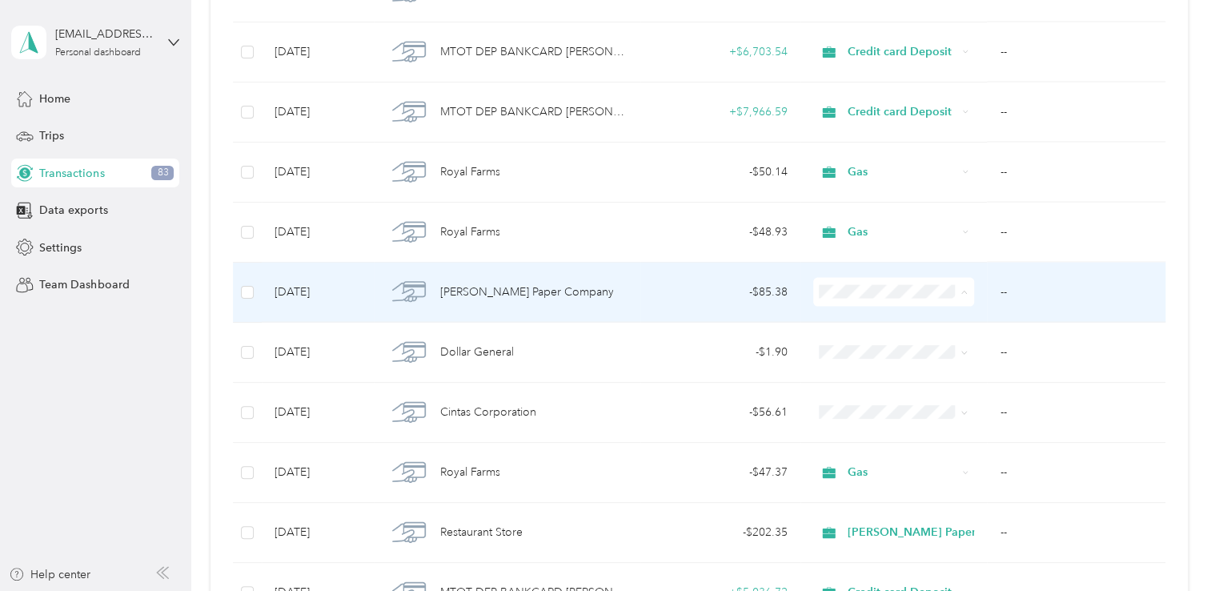
click at [893, 483] on span "[PERSON_NAME] Paper Company" at bounding box center [941, 486] width 182 height 17
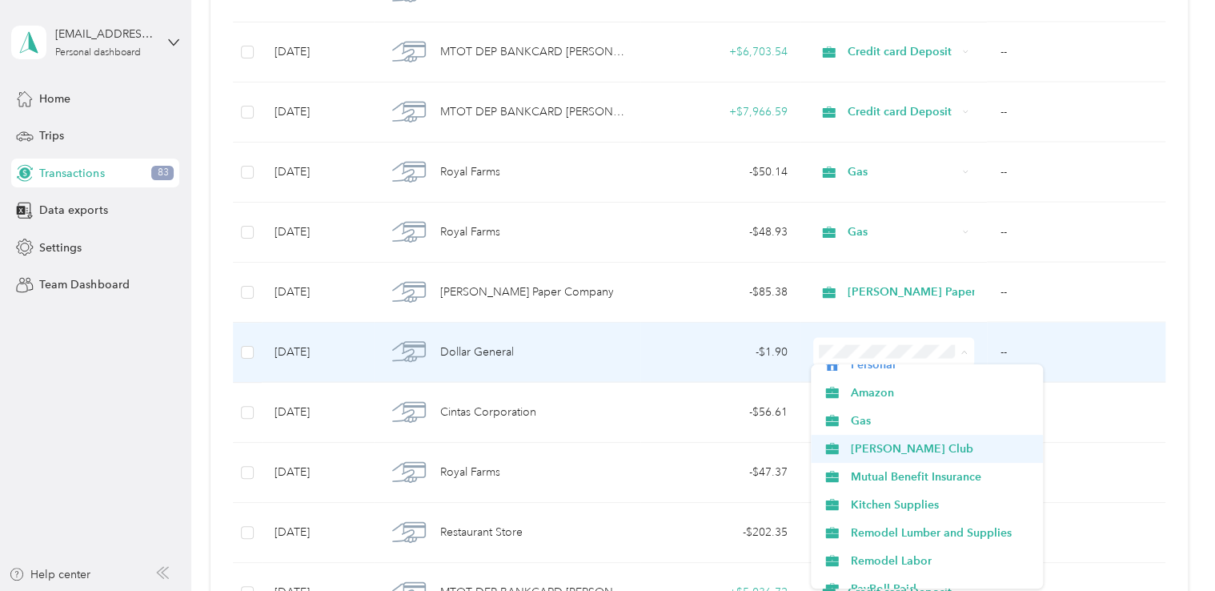
scroll to position [80, 0]
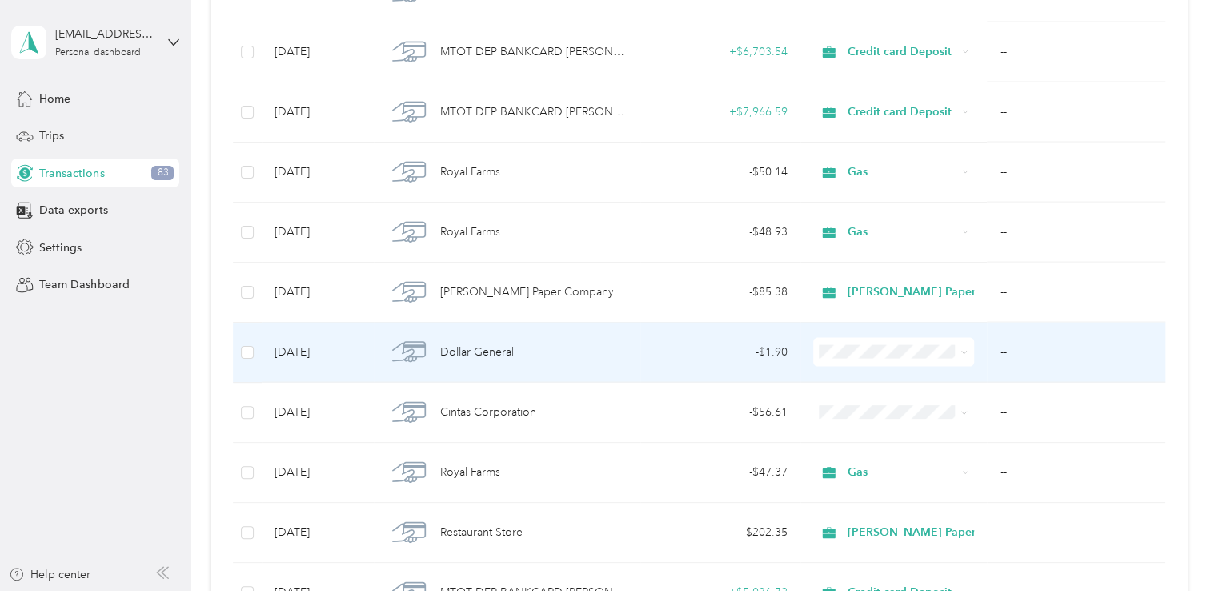
click at [901, 463] on span "Kitchen Supplies" at bounding box center [941, 462] width 182 height 17
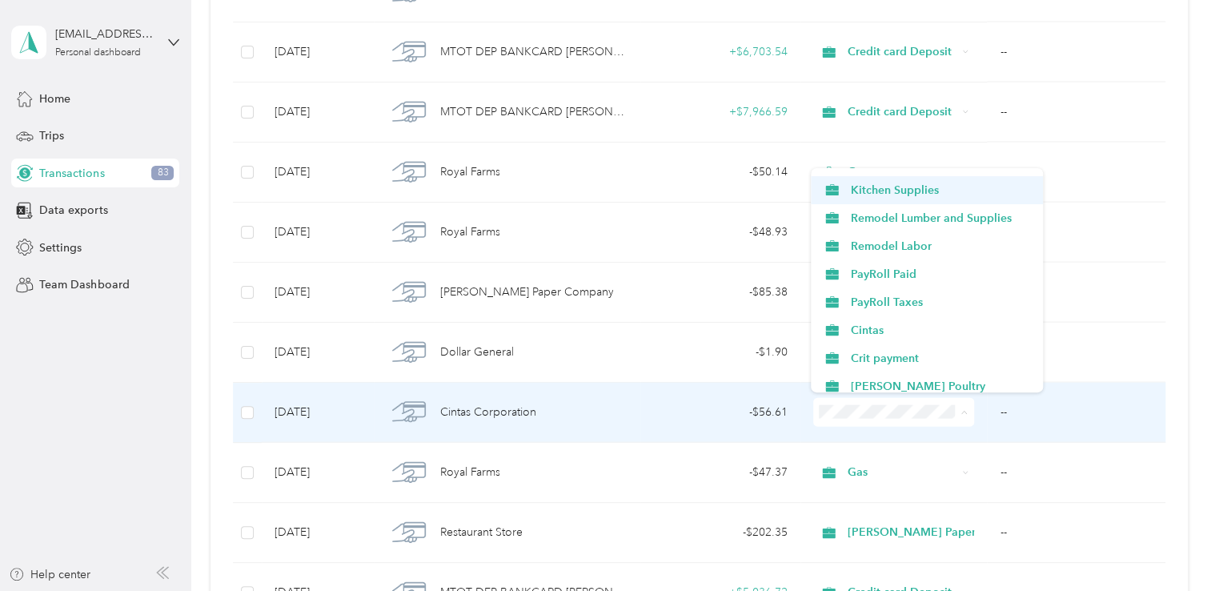
scroll to position [240, 0]
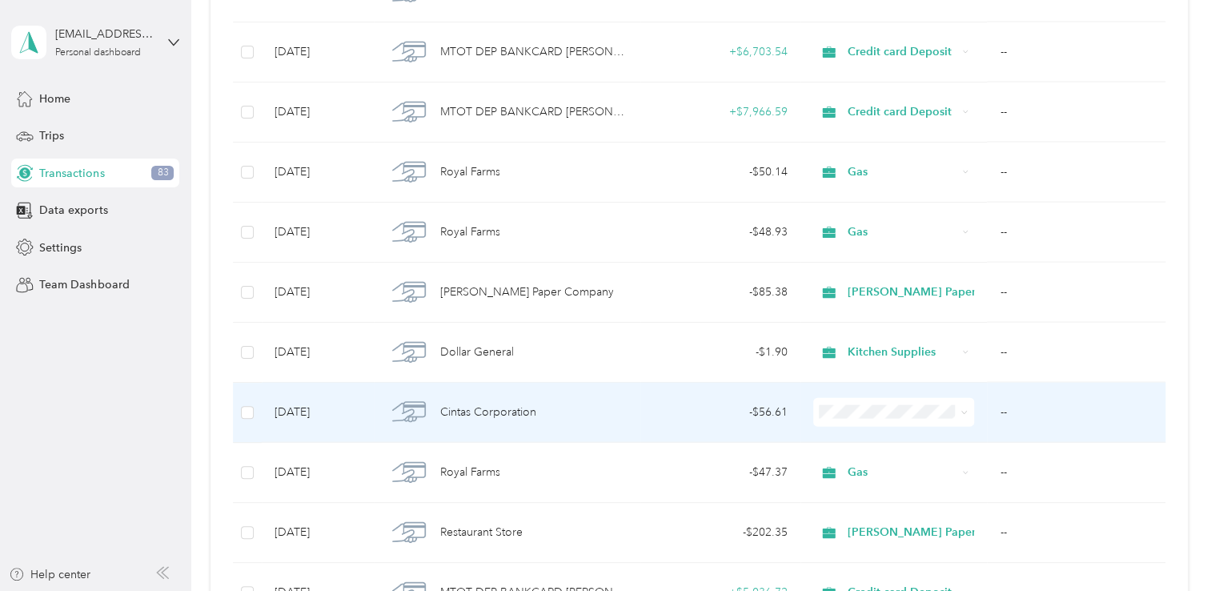
click at [892, 251] on span "Cintas" at bounding box center [941, 245] width 182 height 17
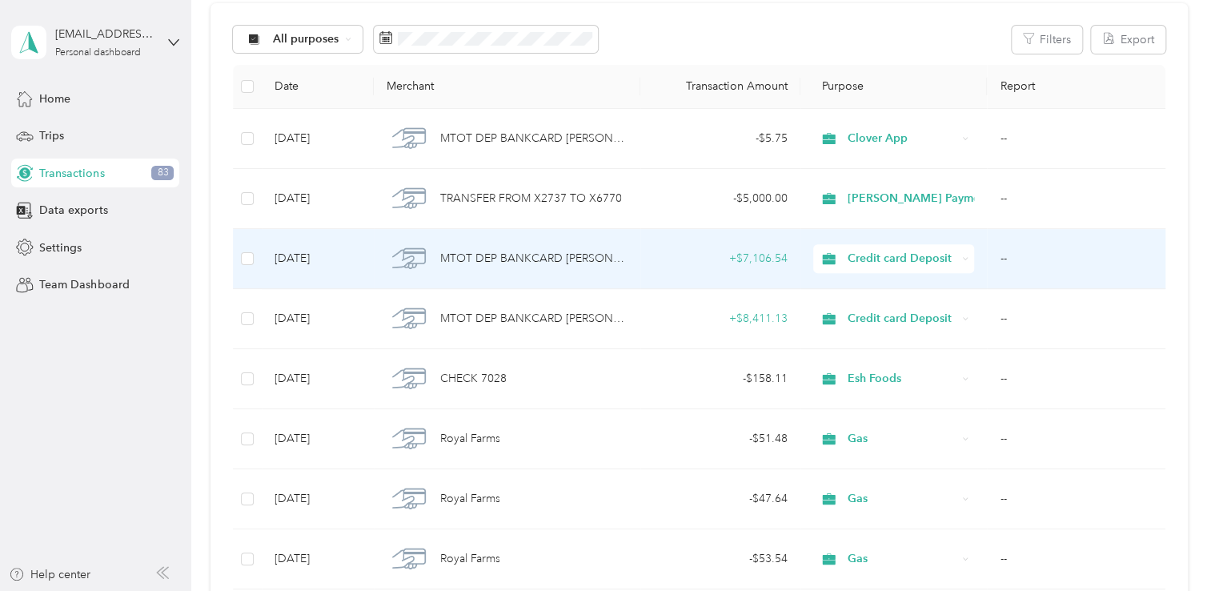
scroll to position [0, 0]
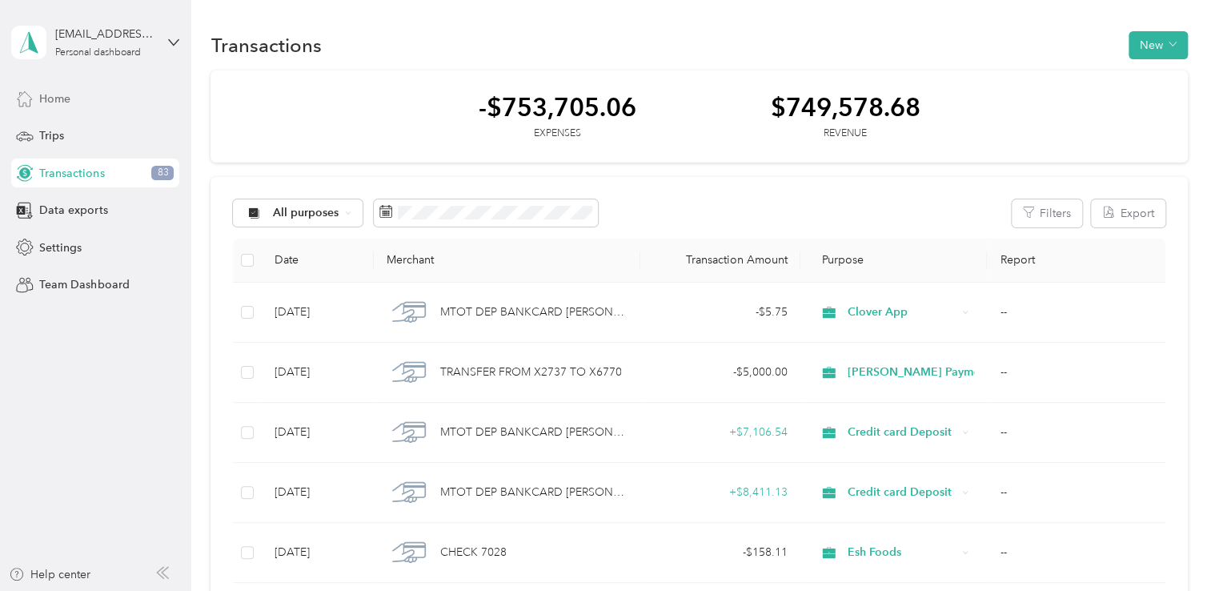
click at [60, 100] on span "Home" at bounding box center [54, 98] width 31 height 17
